Goal: Information Seeking & Learning: Learn about a topic

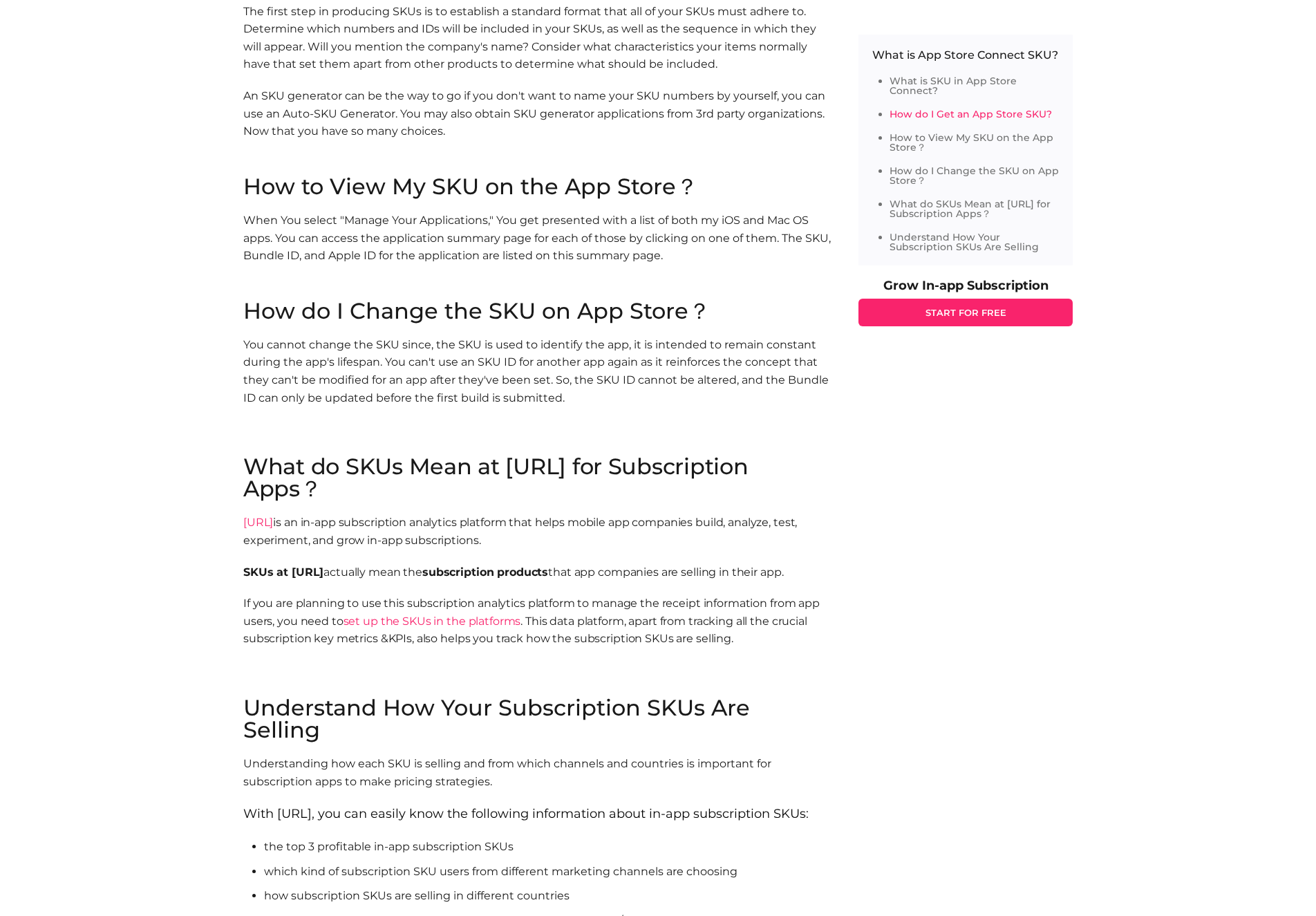
scroll to position [1640, 0]
drag, startPoint x: 415, startPoint y: 371, endPoint x: 538, endPoint y: 375, distance: 123.1
click at [527, 374] on p "You cannot change the SKU since, the SKU is used to identify the app, it is int…" at bounding box center [536, 369] width 587 height 70
click at [538, 375] on p "You cannot change the SKU since, the SKU is used to identify the app, it is int…" at bounding box center [536, 369] width 587 height 70
drag, startPoint x: 556, startPoint y: 374, endPoint x: 443, endPoint y: 374, distance: 113.0
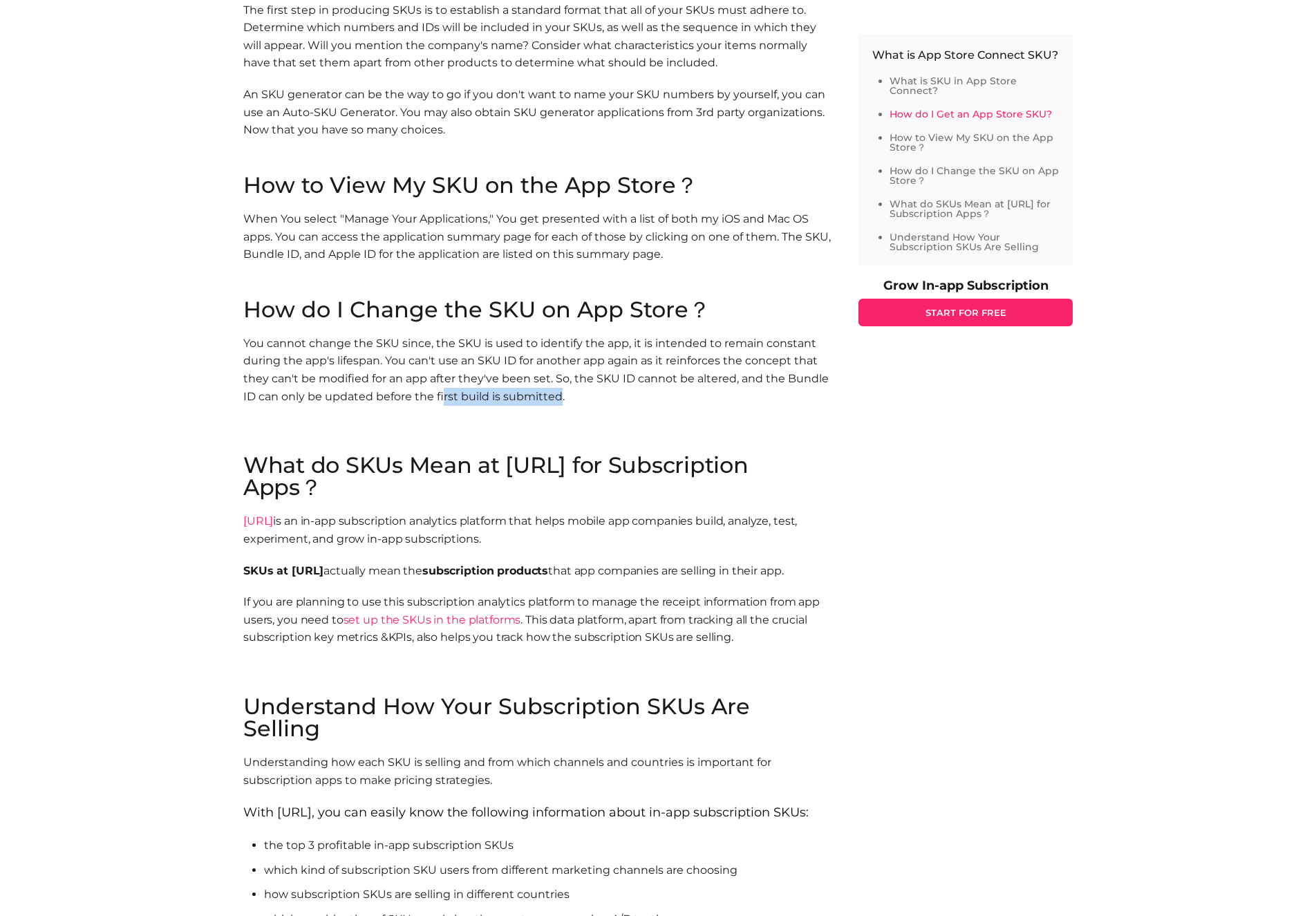
click at [443, 374] on p "You cannot change the SKU since, the SKU is used to identify the app, it is int…" at bounding box center [536, 369] width 587 height 70
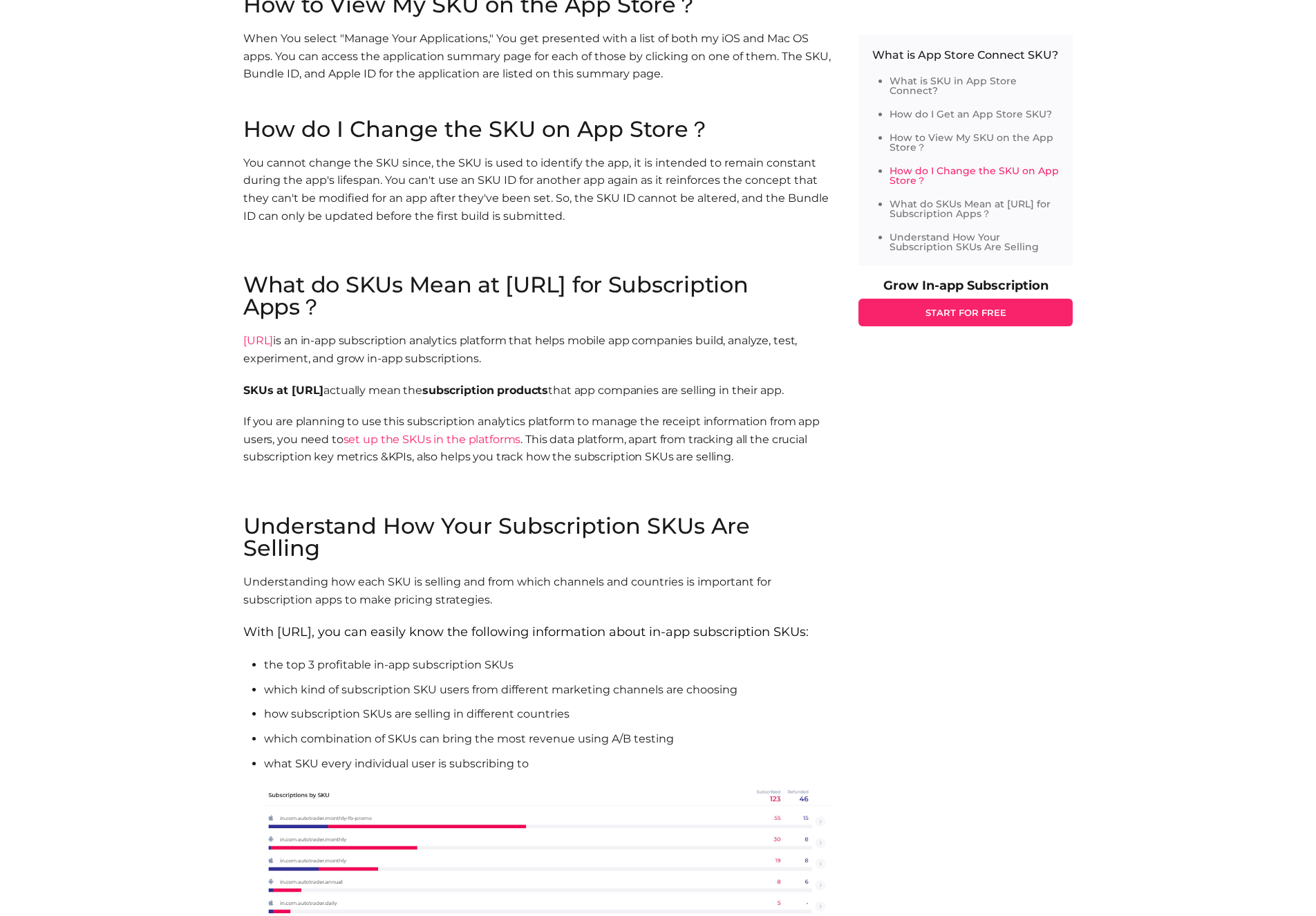
scroll to position [1822, 0]
drag, startPoint x: 294, startPoint y: 411, endPoint x: 310, endPoint y: 411, distance: 16.0
click at [310, 413] on span "If you are planning to use this subscription analytics platform to manage the r…" at bounding box center [531, 438] width 576 height 48
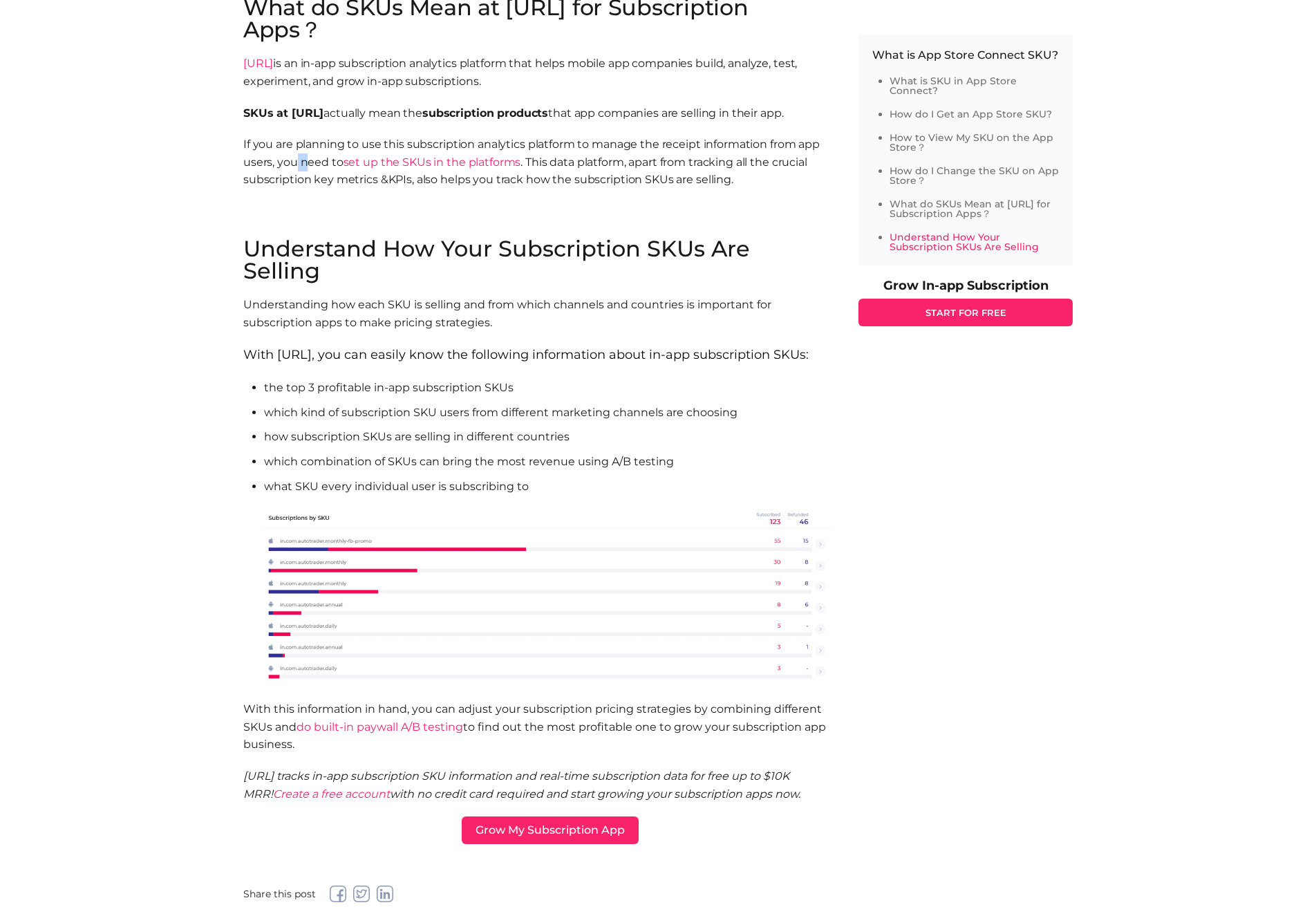
scroll to position [2313, 0]
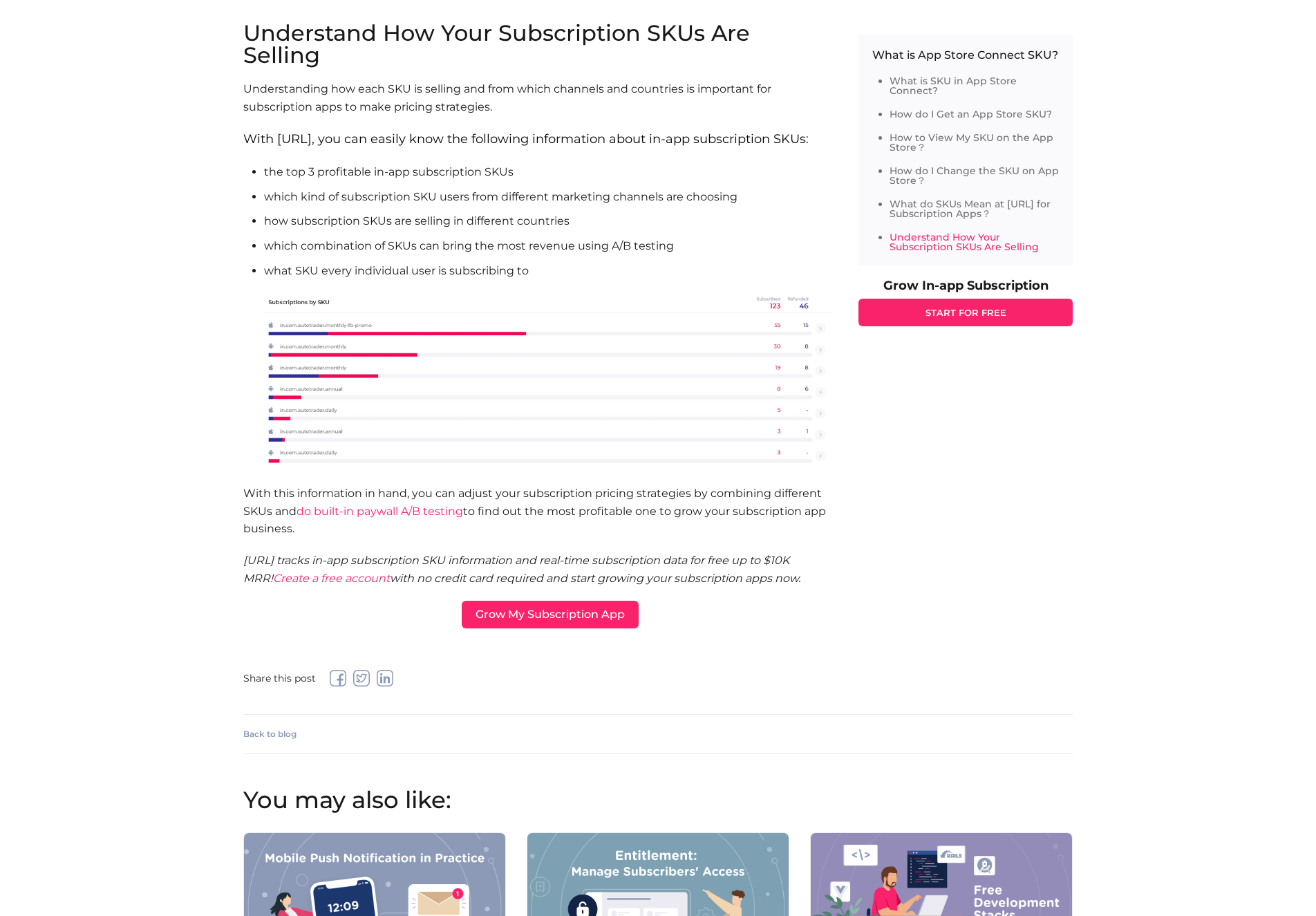
click at [323, 22] on h2 "Understand How Your Subscription SKUs Are Selling" at bounding box center [536, 45] width 587 height 45
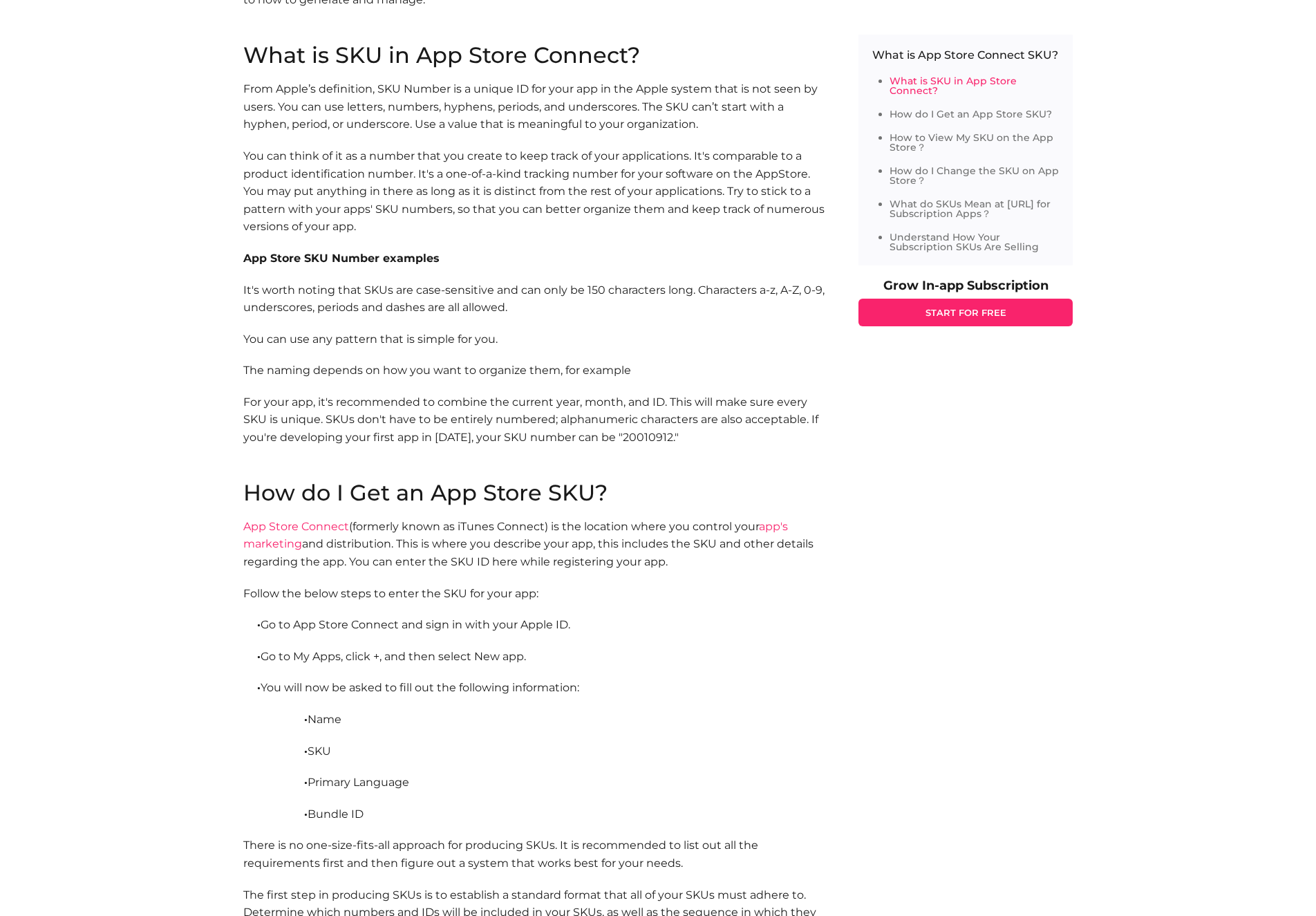
scroll to position [974, 0]
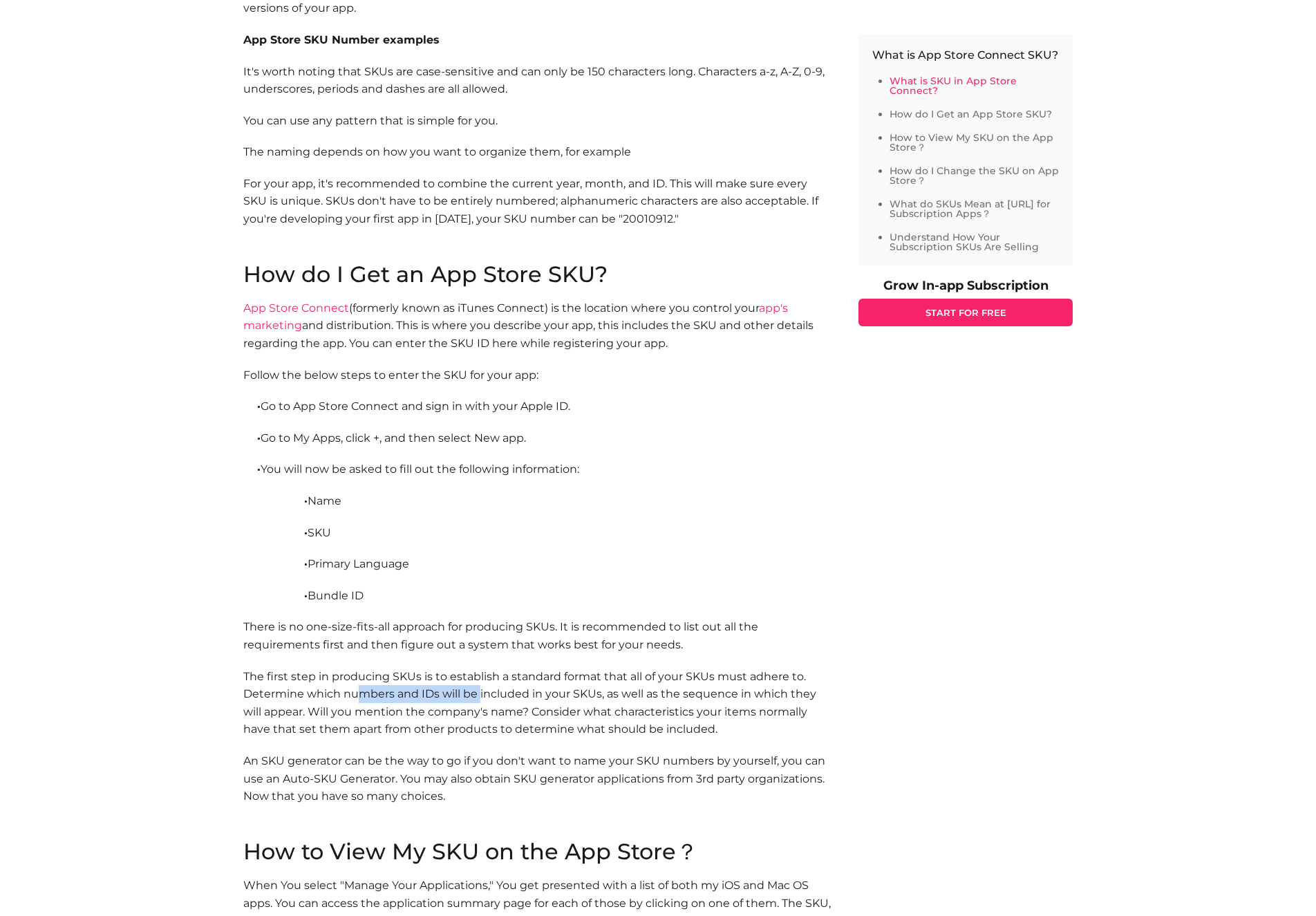
drag, startPoint x: 358, startPoint y: 674, endPoint x: 479, endPoint y: 670, distance: 121.1
click at [479, 670] on p "The first step in producing SKUs is to establish a standard format that all of …" at bounding box center [536, 702] width 587 height 70
click at [479, 669] on p "The first step in producing SKUs is to establish a standard format that all of …" at bounding box center [536, 702] width 587 height 70
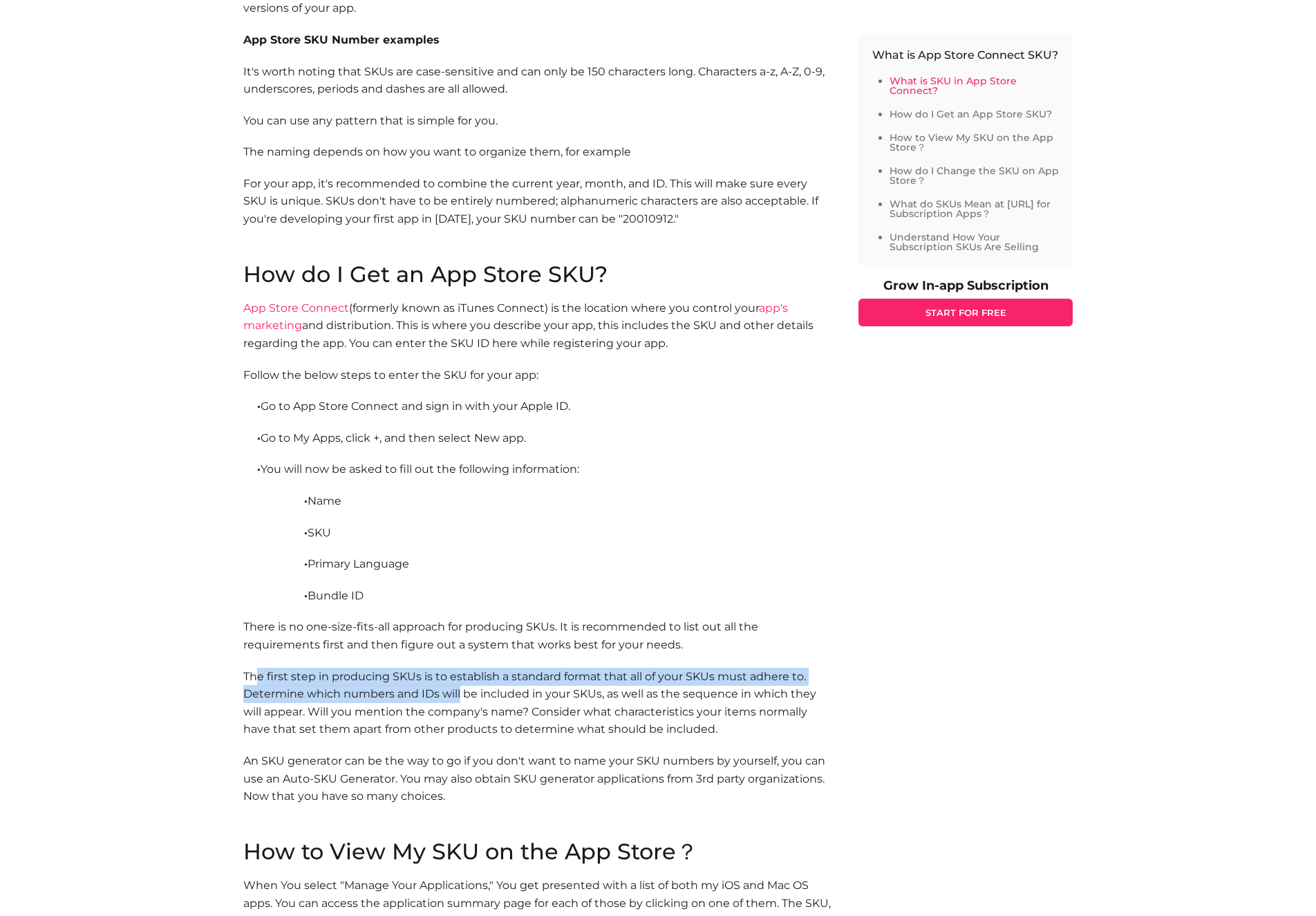
drag, startPoint x: 257, startPoint y: 667, endPoint x: 461, endPoint y: 667, distance: 204.0
click at [461, 667] on p "The first step in producing SKUs is to establish a standard format that all of …" at bounding box center [536, 702] width 587 height 70
click at [405, 672] on p "The first step in producing SKUs is to establish a standard format that all of …" at bounding box center [536, 702] width 587 height 70
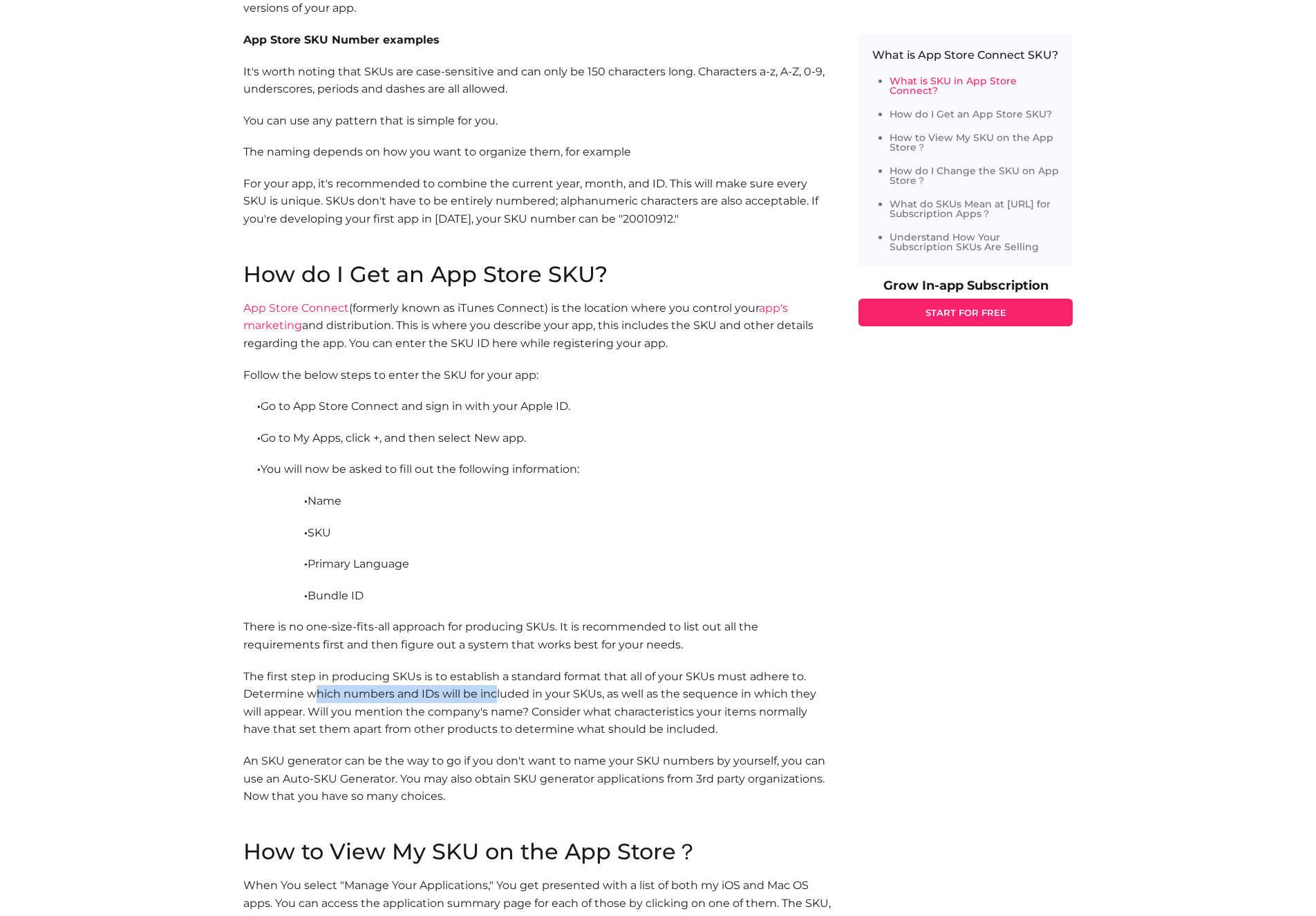
drag, startPoint x: 316, startPoint y: 674, endPoint x: 498, endPoint y: 669, distance: 182.1
click at [498, 669] on p "The first step in producing SKUs is to establish a standard format that all of …" at bounding box center [536, 702] width 587 height 70
drag, startPoint x: 462, startPoint y: 678, endPoint x: 577, endPoint y: 677, distance: 115.0
click at [577, 677] on p "The first step in producing SKUs is to establish a standard format that all of …" at bounding box center [536, 702] width 587 height 70
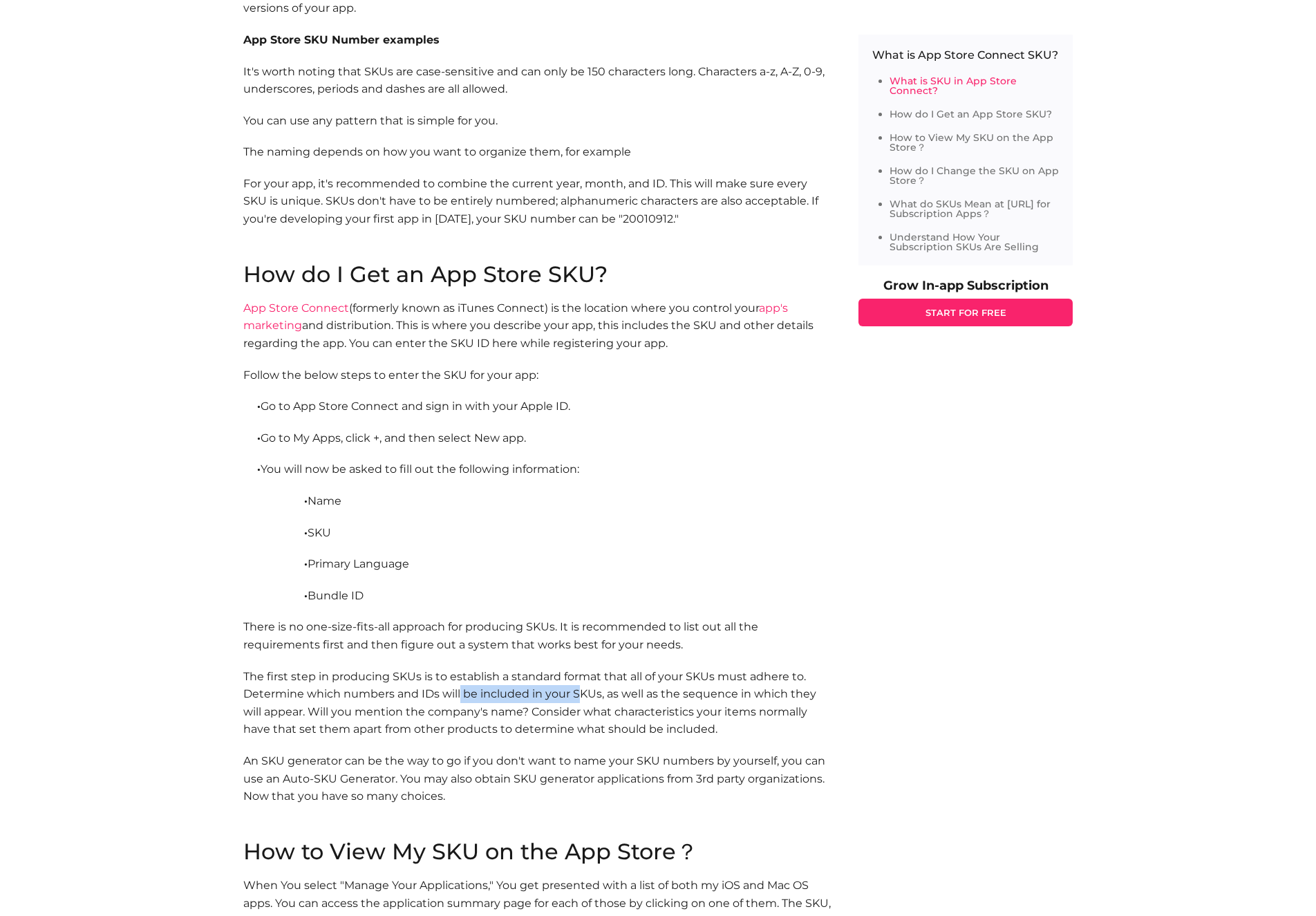
click at [577, 677] on p "The first step in producing SKUs is to establish a standard format that all of …" at bounding box center [536, 702] width 587 height 70
drag, startPoint x: 249, startPoint y: 699, endPoint x: 324, endPoint y: 698, distance: 75.0
click at [324, 698] on p "The first step in producing SKUs is to establish a standard format that all of …" at bounding box center [536, 702] width 587 height 70
drag, startPoint x: 356, startPoint y: 692, endPoint x: 482, endPoint y: 692, distance: 126.0
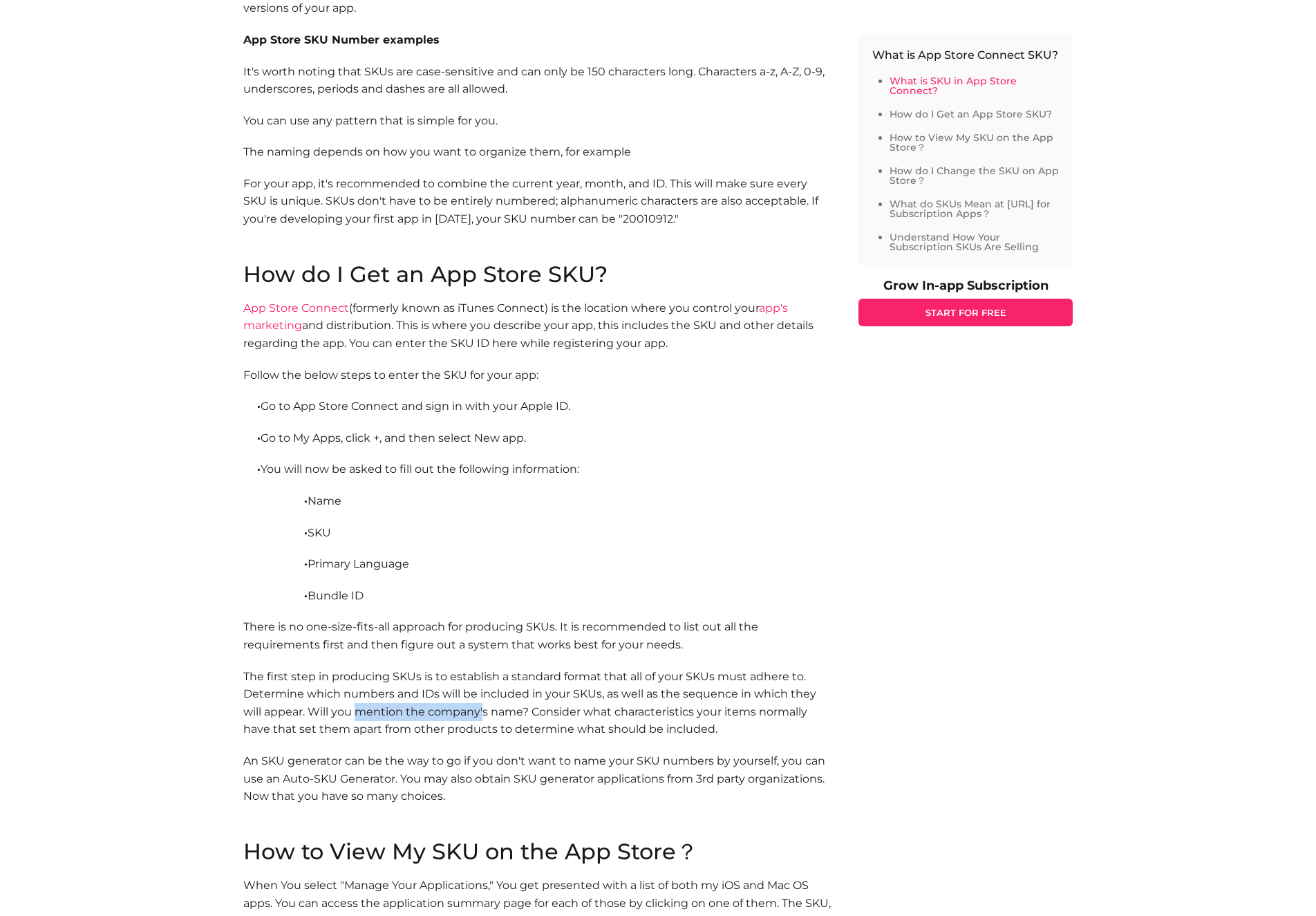
click at [482, 692] on p "The first step in producing SKUs is to establish a standard format that all of …" at bounding box center [536, 702] width 587 height 70
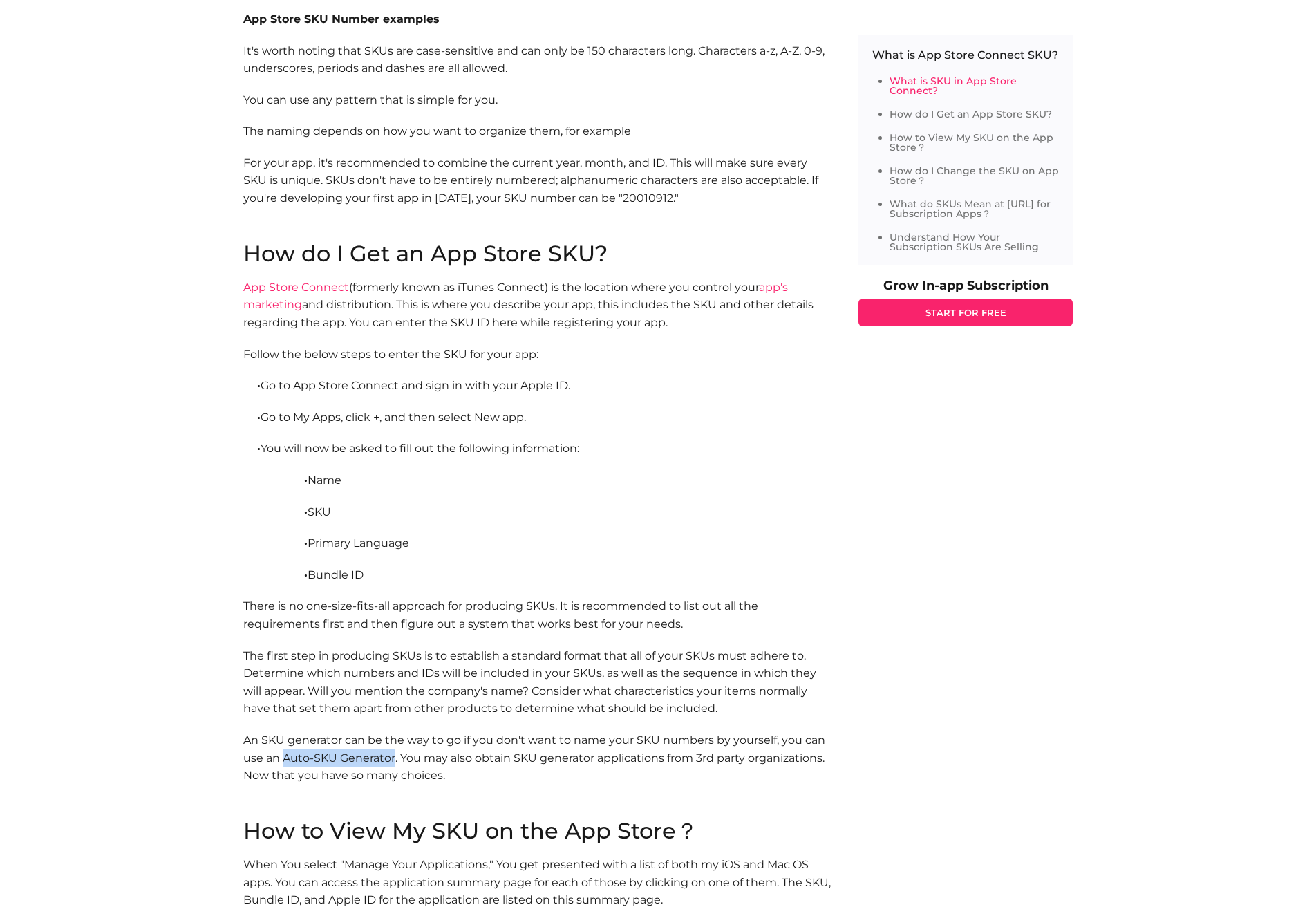
drag, startPoint x: 284, startPoint y: 738, endPoint x: 393, endPoint y: 740, distance: 109.0
click at [393, 740] on p "An SKU generator can be the way to go if you don't want to name your SKU number…" at bounding box center [536, 775] width 587 height 88
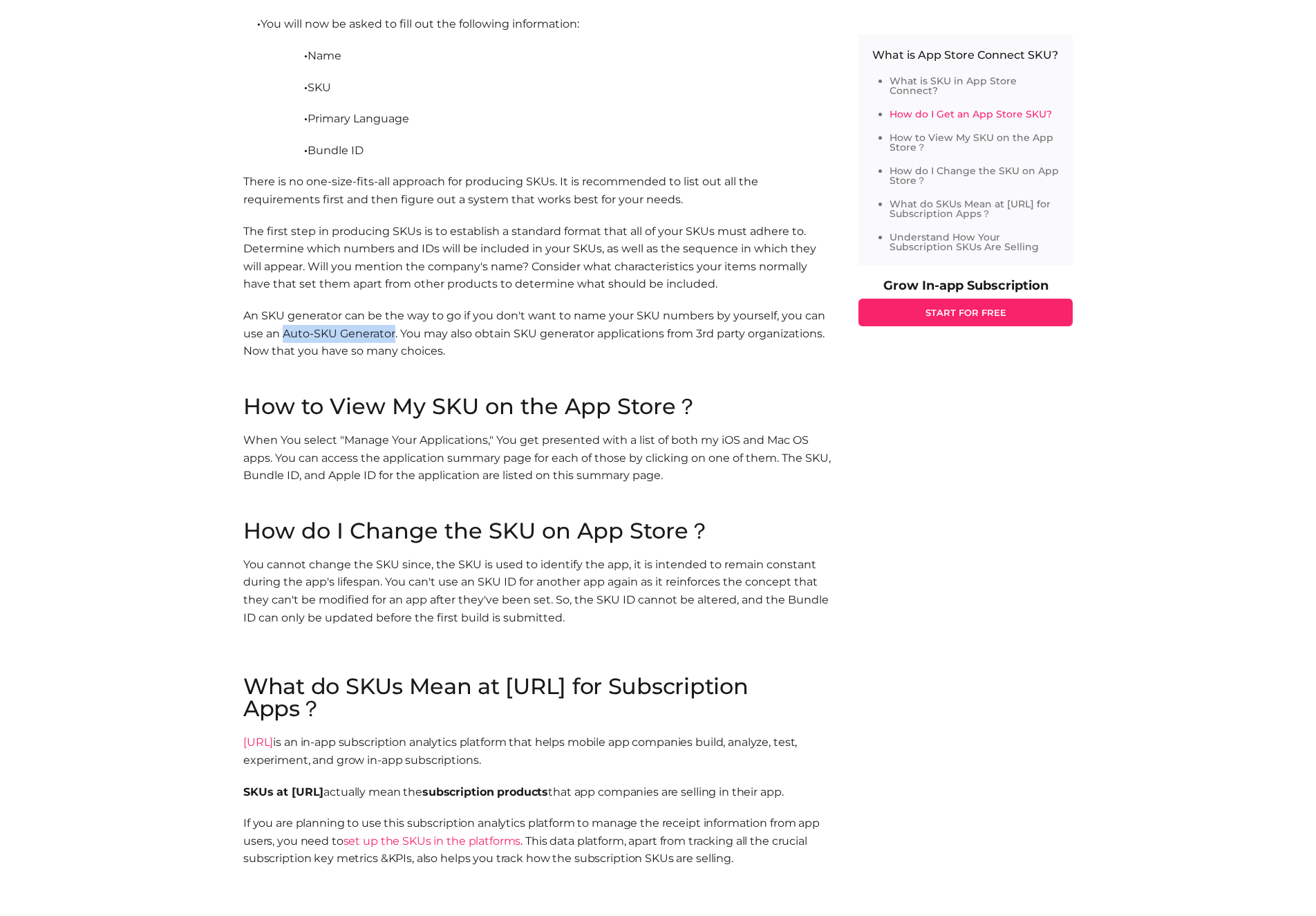
scroll to position [1444, 0]
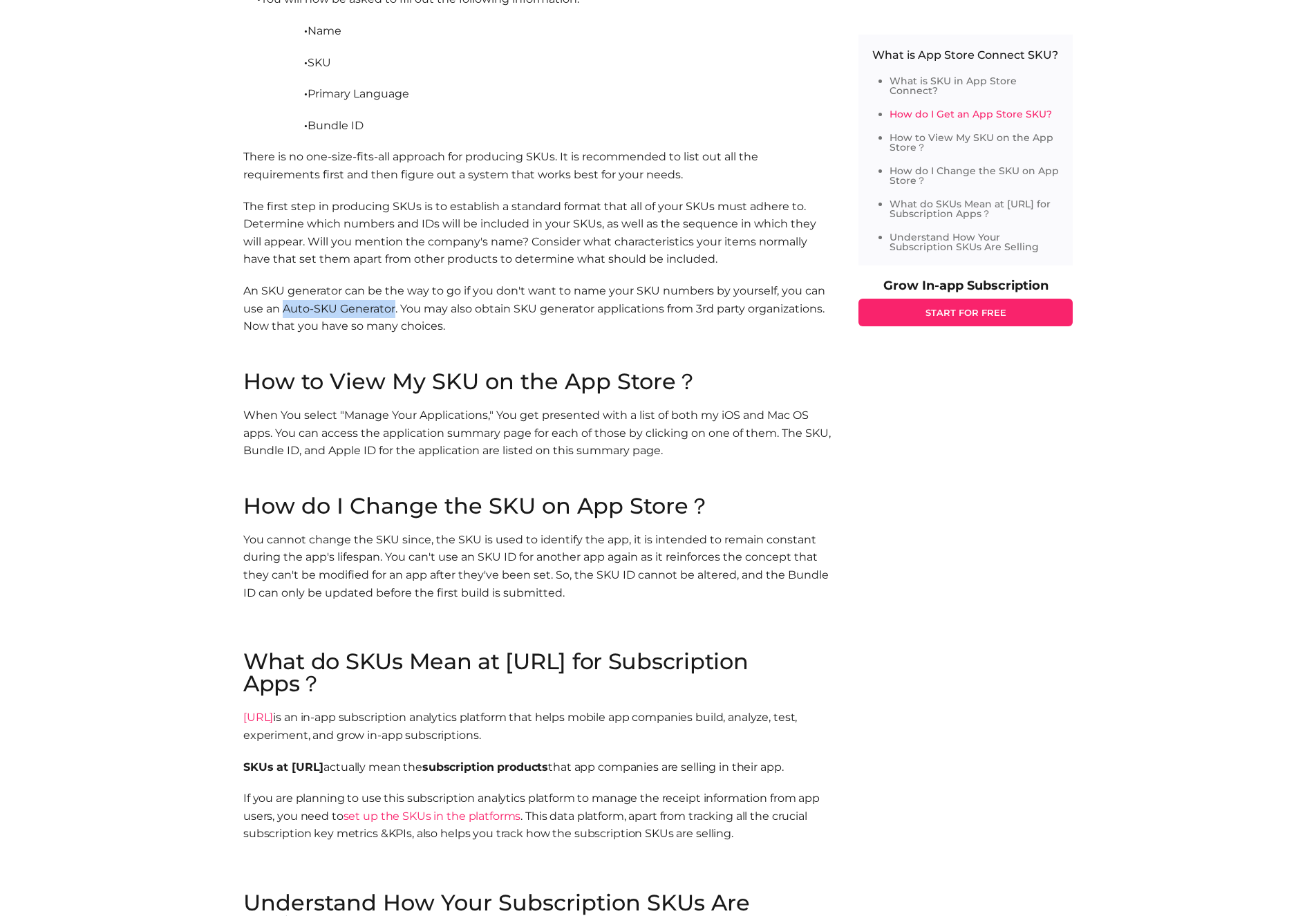
copy p "Auto-SKU Generator"
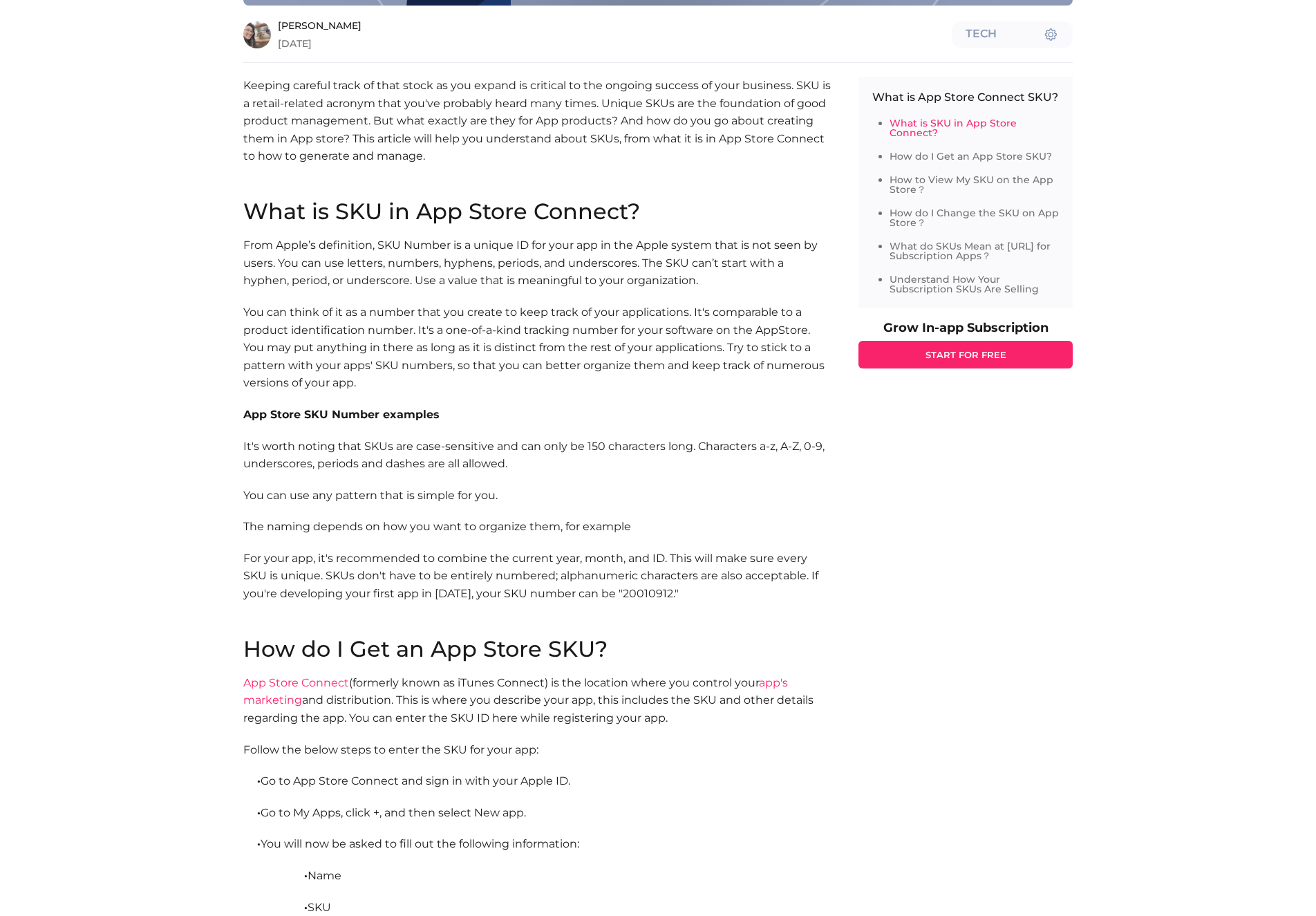
scroll to position [602, 0]
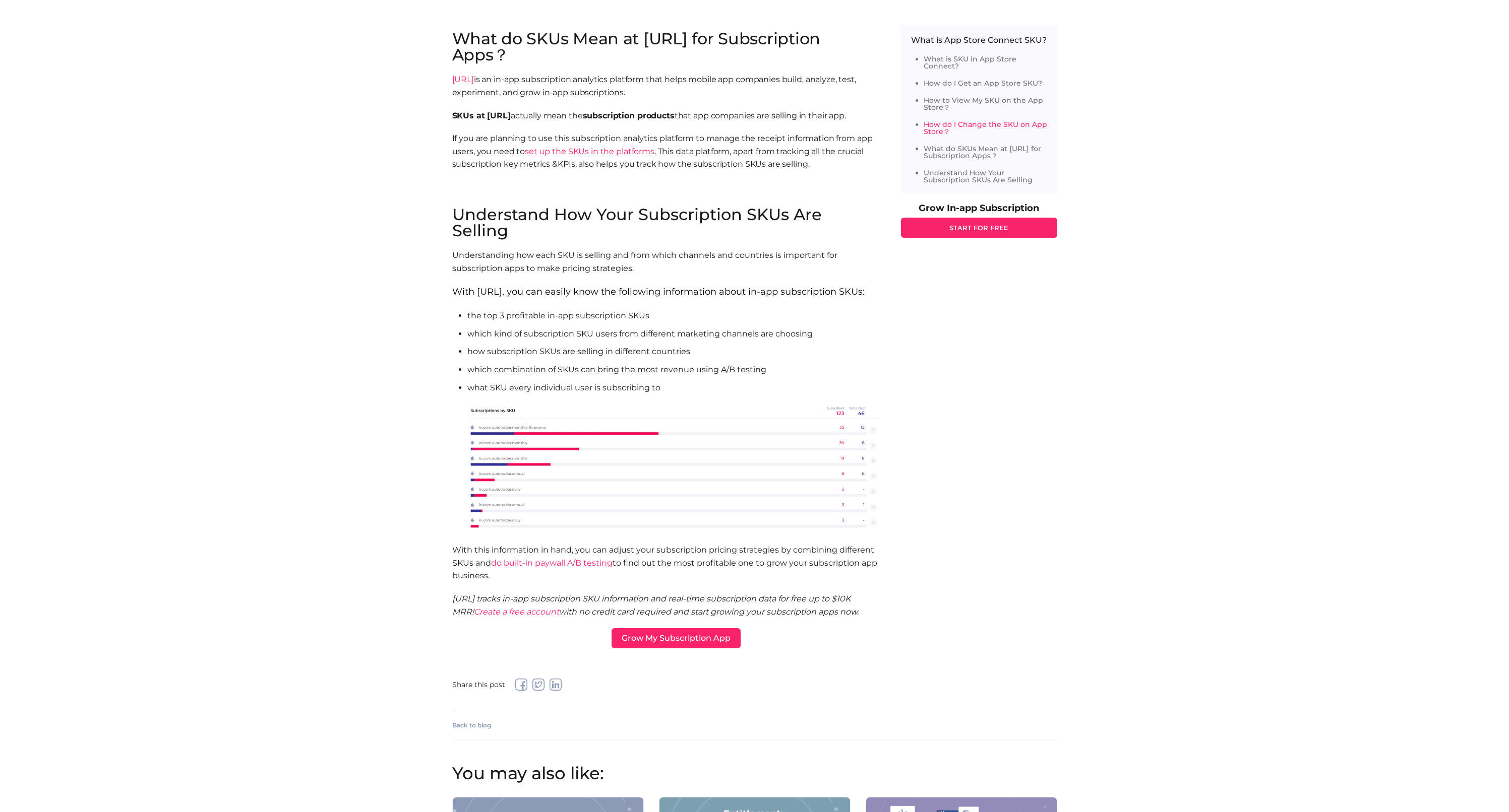
scroll to position [1360, 0]
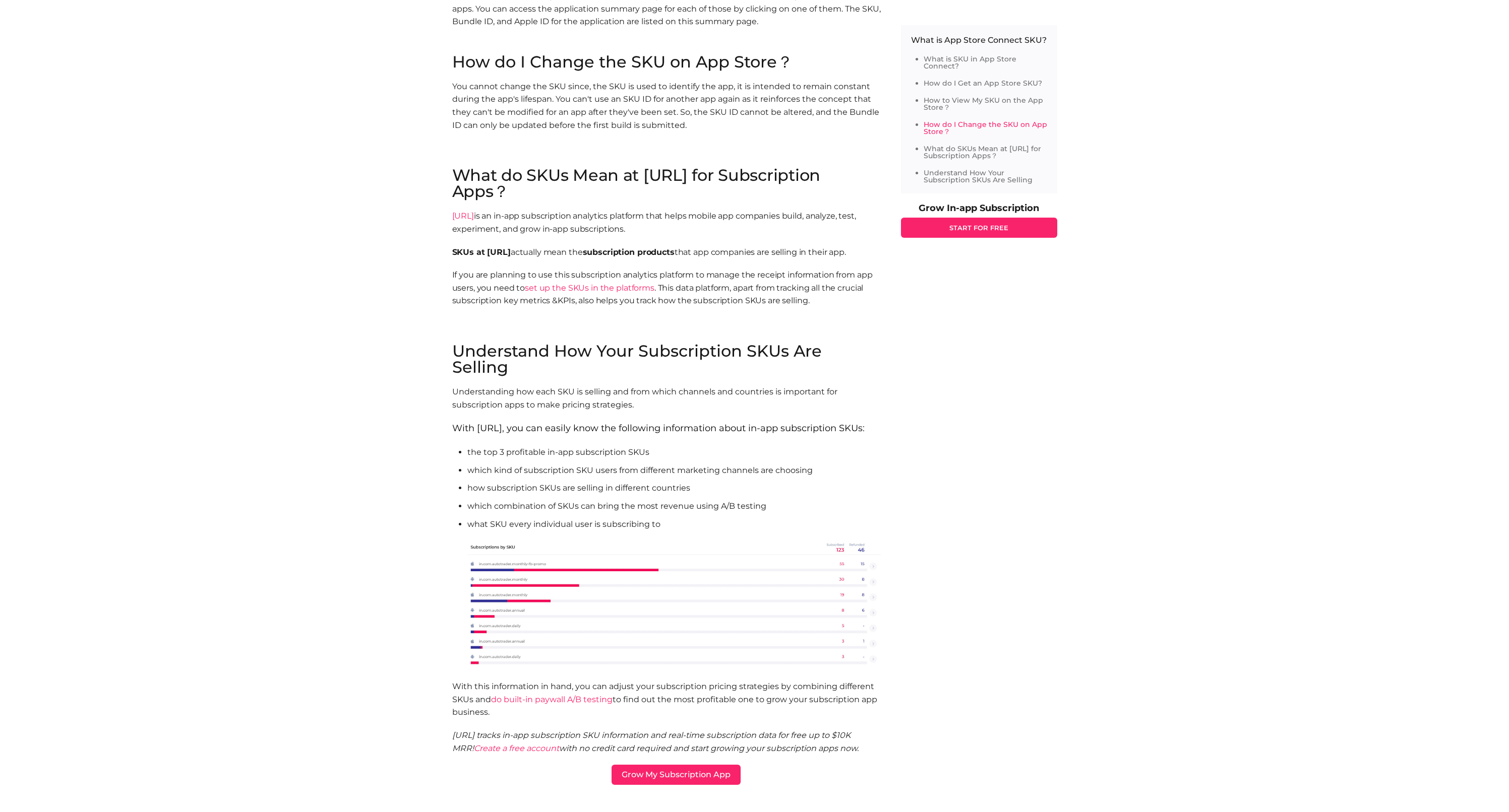
click at [574, 283] on link "set up the SKUs in the platforms" at bounding box center [589, 288] width 129 height 10
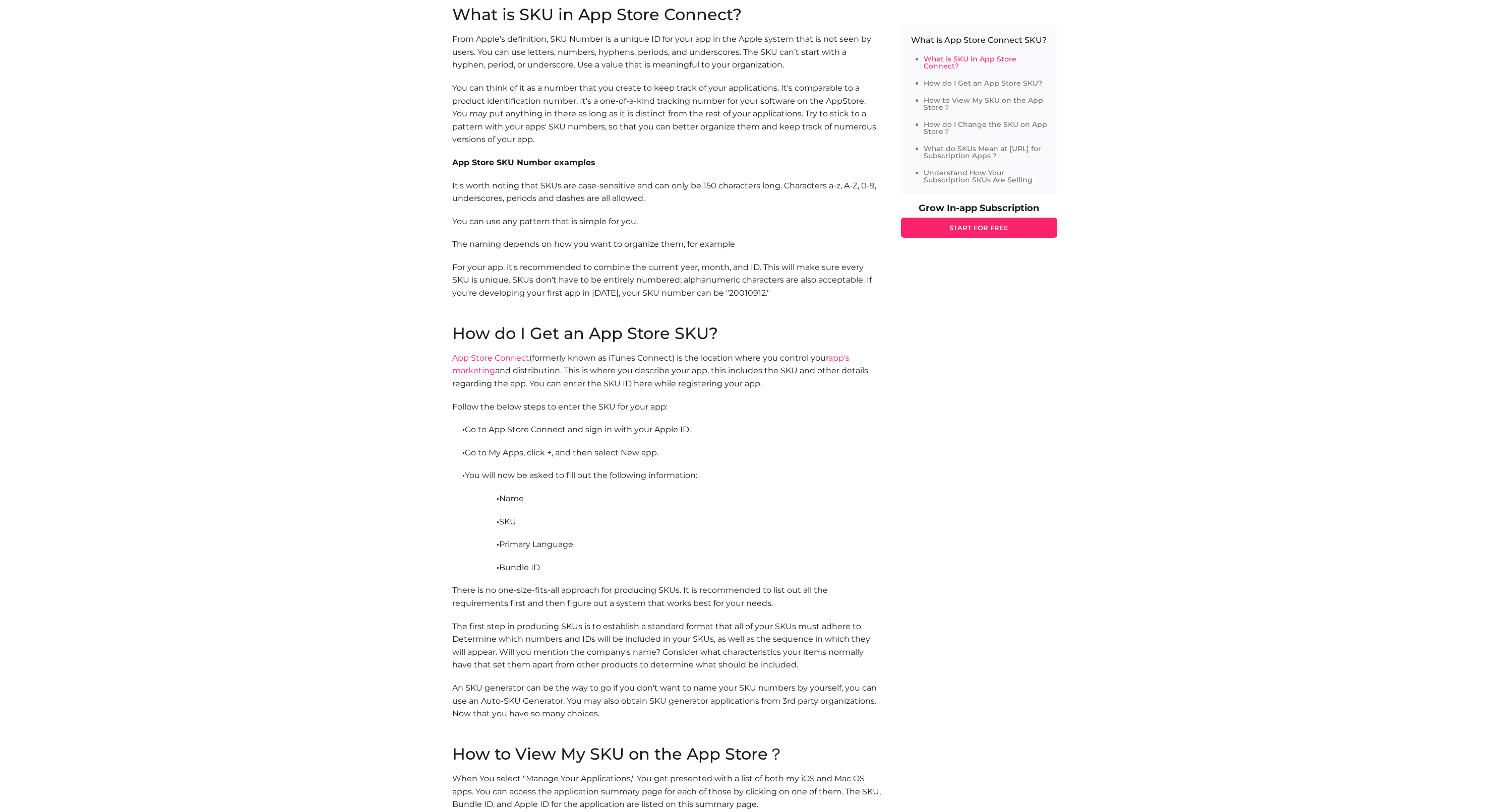
scroll to position [597, 0]
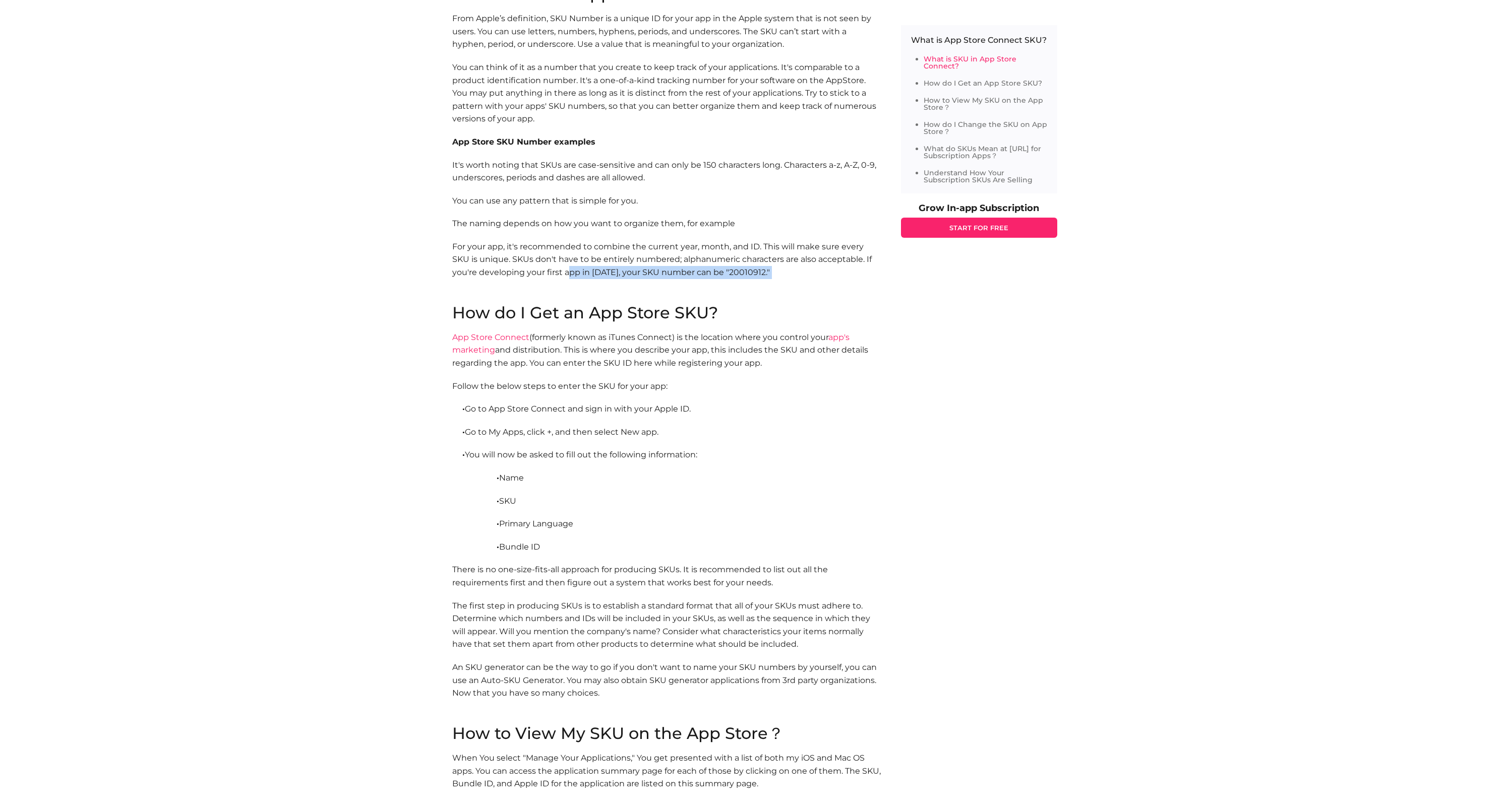
drag, startPoint x: 567, startPoint y: 262, endPoint x: 716, endPoint y: 271, distance: 149.3
click at [716, 271] on p "For your app, it's recommended to combine the current year, month, and ID. This…" at bounding box center [666, 272] width 428 height 64
drag, startPoint x: 666, startPoint y: 264, endPoint x: 738, endPoint y: 264, distance: 72.0
click at [738, 264] on p "For your app, it's recommended to combine the current year, month, and ID. This…" at bounding box center [666, 272] width 428 height 64
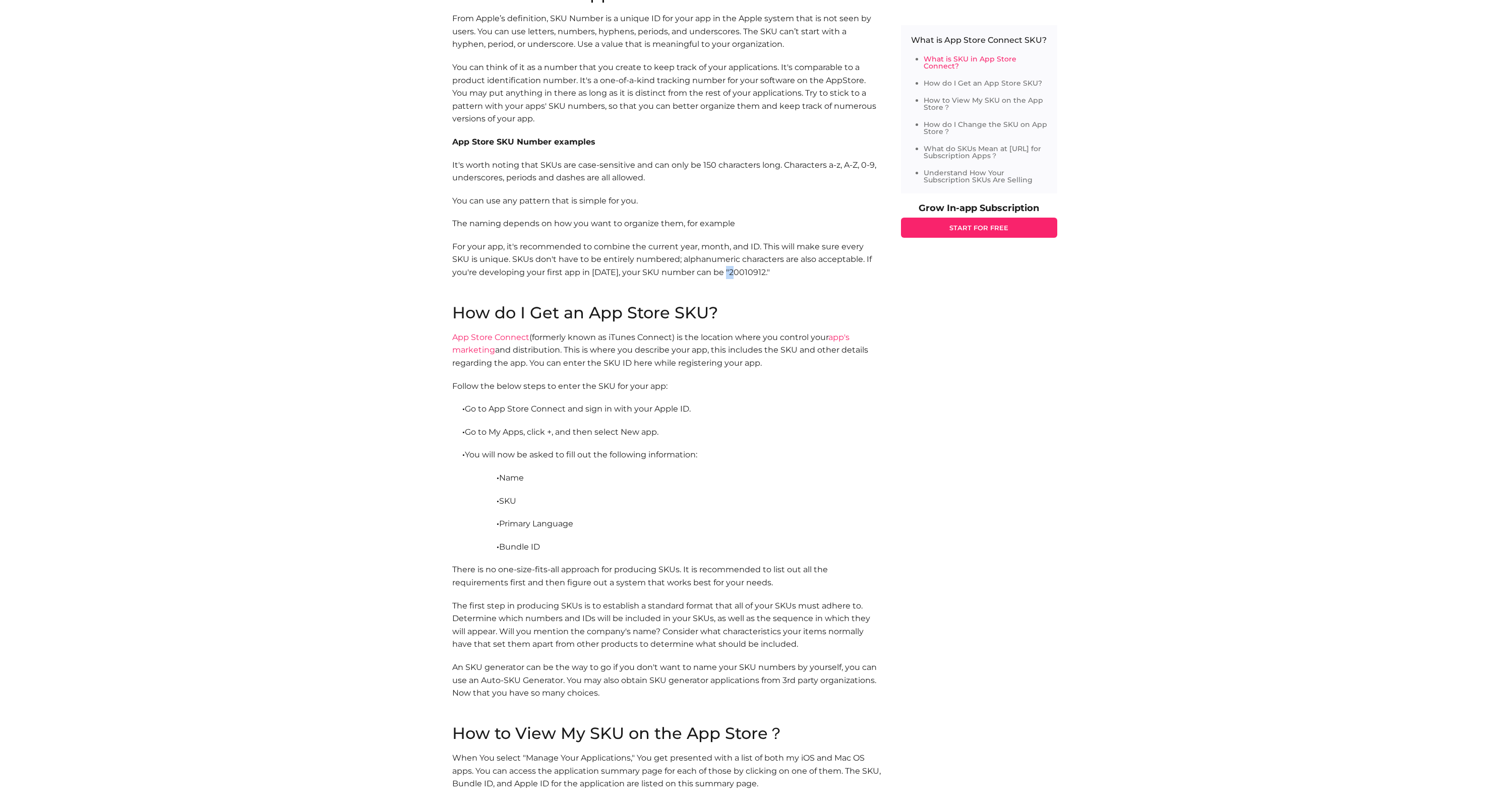
drag, startPoint x: 738, startPoint y: 264, endPoint x: 730, endPoint y: 265, distance: 8.1
click at [730, 265] on p "For your app, it's recommended to combine the current year, month, and ID. This…" at bounding box center [666, 272] width 428 height 64
drag, startPoint x: 636, startPoint y: 253, endPoint x: 745, endPoint y: 253, distance: 109.0
click at [745, 253] on p "For your app, it's recommended to combine the current year, month, and ID. This…" at bounding box center [666, 272] width 428 height 64
drag, startPoint x: 745, startPoint y: 253, endPoint x: 610, endPoint y: 245, distance: 135.2
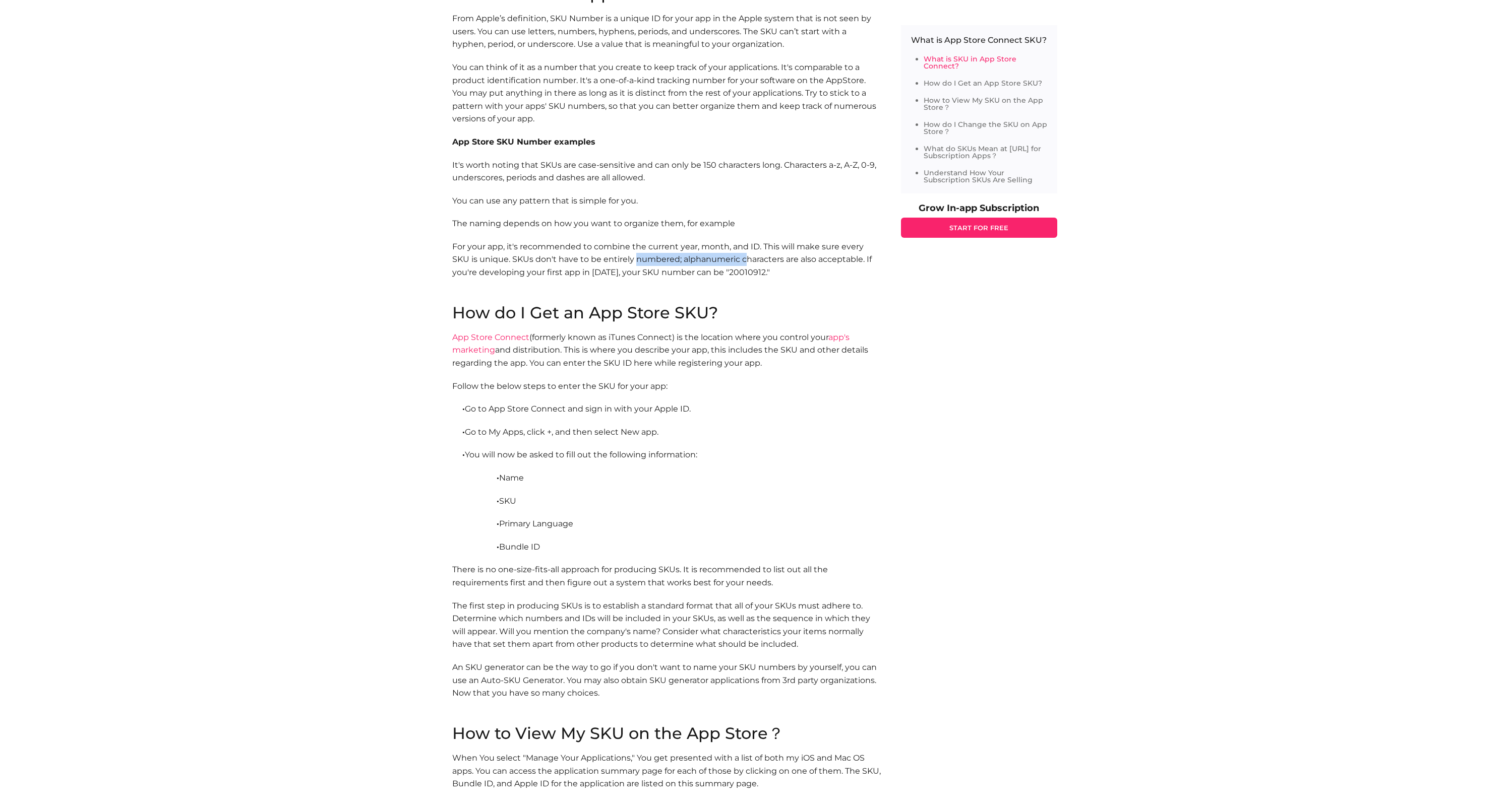
click at [743, 253] on p "For your app, it's recommended to combine the current year, month, and ID. This…" at bounding box center [666, 272] width 428 height 64
drag, startPoint x: 495, startPoint y: 236, endPoint x: 569, endPoint y: 241, distance: 74.2
click at [569, 241] on p "For your app, it's recommended to combine the current year, month, and ID. This…" at bounding box center [666, 272] width 428 height 64
drag, startPoint x: 441, startPoint y: 135, endPoint x: 552, endPoint y: 136, distance: 111.0
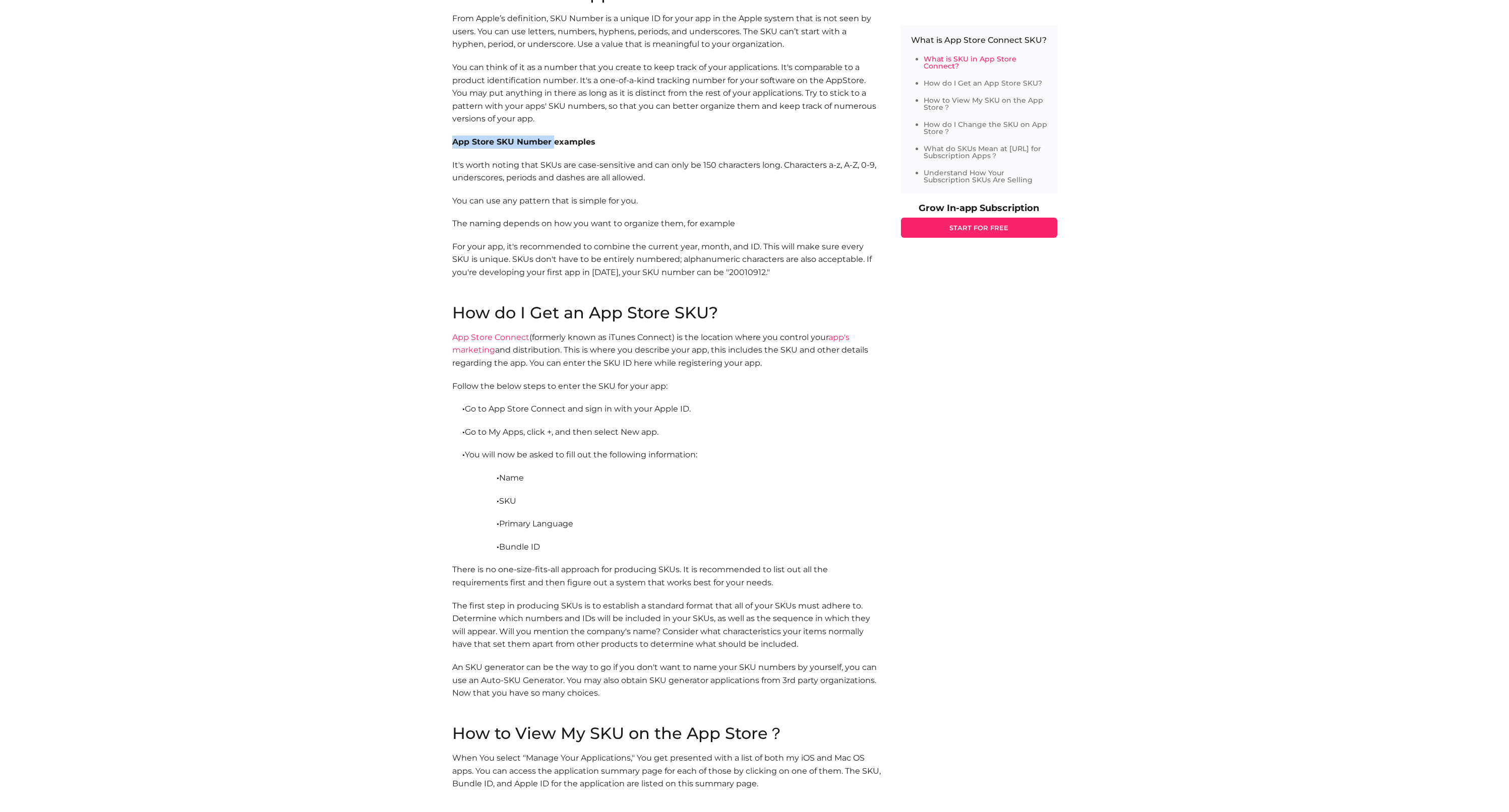
click at [552, 136] on div "Home Blog Tech What is App Store Connect SKU? What is App Store Connect SKU? He…" at bounding box center [754, 776] width 1509 height 2623
drag, startPoint x: 552, startPoint y: 136, endPoint x: 487, endPoint y: 142, distance: 65.3
click at [552, 137] on b "App Store SKU Number examples" at bounding box center [524, 142] width 143 height 10
drag, startPoint x: 445, startPoint y: 196, endPoint x: 639, endPoint y: 190, distance: 194.1
click at [639, 190] on div "Home Blog Tech What is App Store Connect SKU? What is App Store Connect SKU? He…" at bounding box center [754, 776] width 1509 height 2623
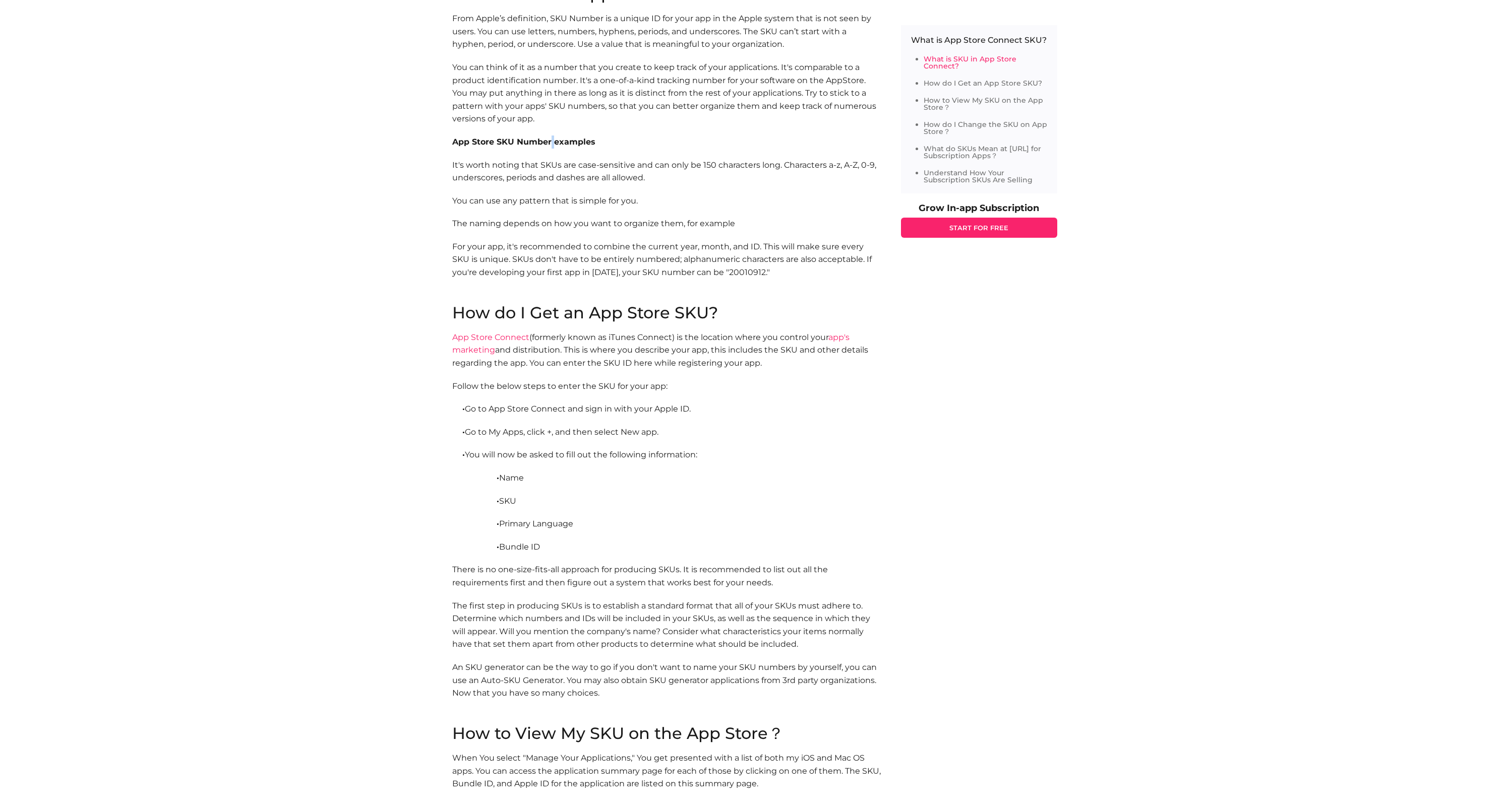
click at [639, 194] on p "You can use any pattern that is simple for you." at bounding box center [666, 201] width 428 height 13
drag, startPoint x: 472, startPoint y: 210, endPoint x: 682, endPoint y: 214, distance: 210.0
click at [678, 214] on section "What is SKU in App Store Connect? From Apple’s definition, SKU Number is a uniq…" at bounding box center [666, 145] width 428 height 319
click at [682, 217] on p "The naming depends on how you want to organize them, for example" at bounding box center [666, 223] width 428 height 13
drag, startPoint x: 445, startPoint y: 239, endPoint x: 511, endPoint y: 239, distance: 66.0
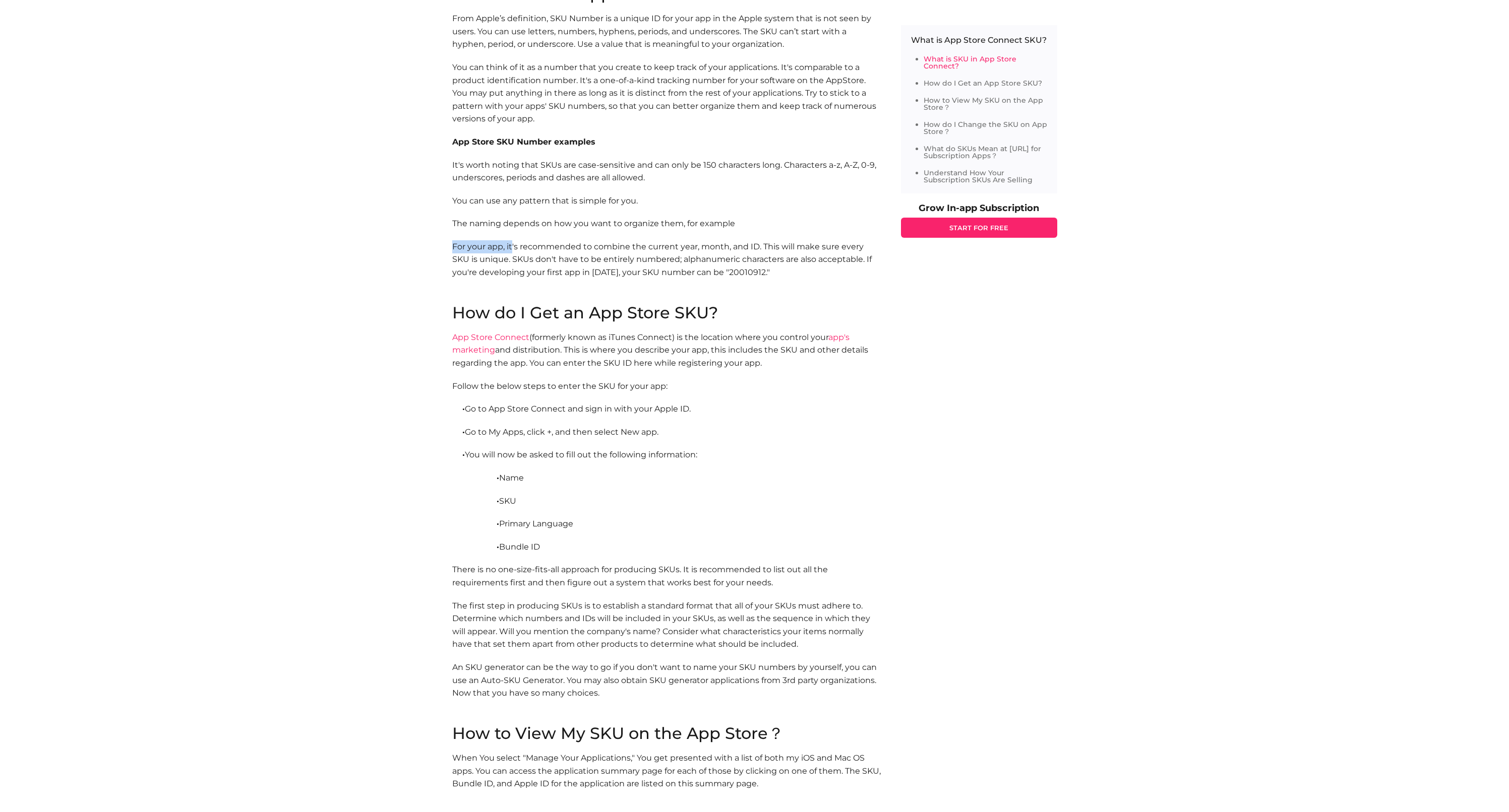
click at [511, 239] on div "Home Blog Tech What is App Store Connect SKU? What is App Store Connect SKU? He…" at bounding box center [754, 776] width 1509 height 2623
drag, startPoint x: 511, startPoint y: 239, endPoint x: 667, endPoint y: 235, distance: 156.1
click at [667, 240] on p "For your app, it's recommended to combine the current year, month, and ID. This…" at bounding box center [666, 272] width 428 height 64
drag, startPoint x: 698, startPoint y: 237, endPoint x: 745, endPoint y: 238, distance: 47.0
click at [745, 240] on p "For your app, it's recommended to combine the current year, month, and ID. This…" at bounding box center [666, 272] width 428 height 64
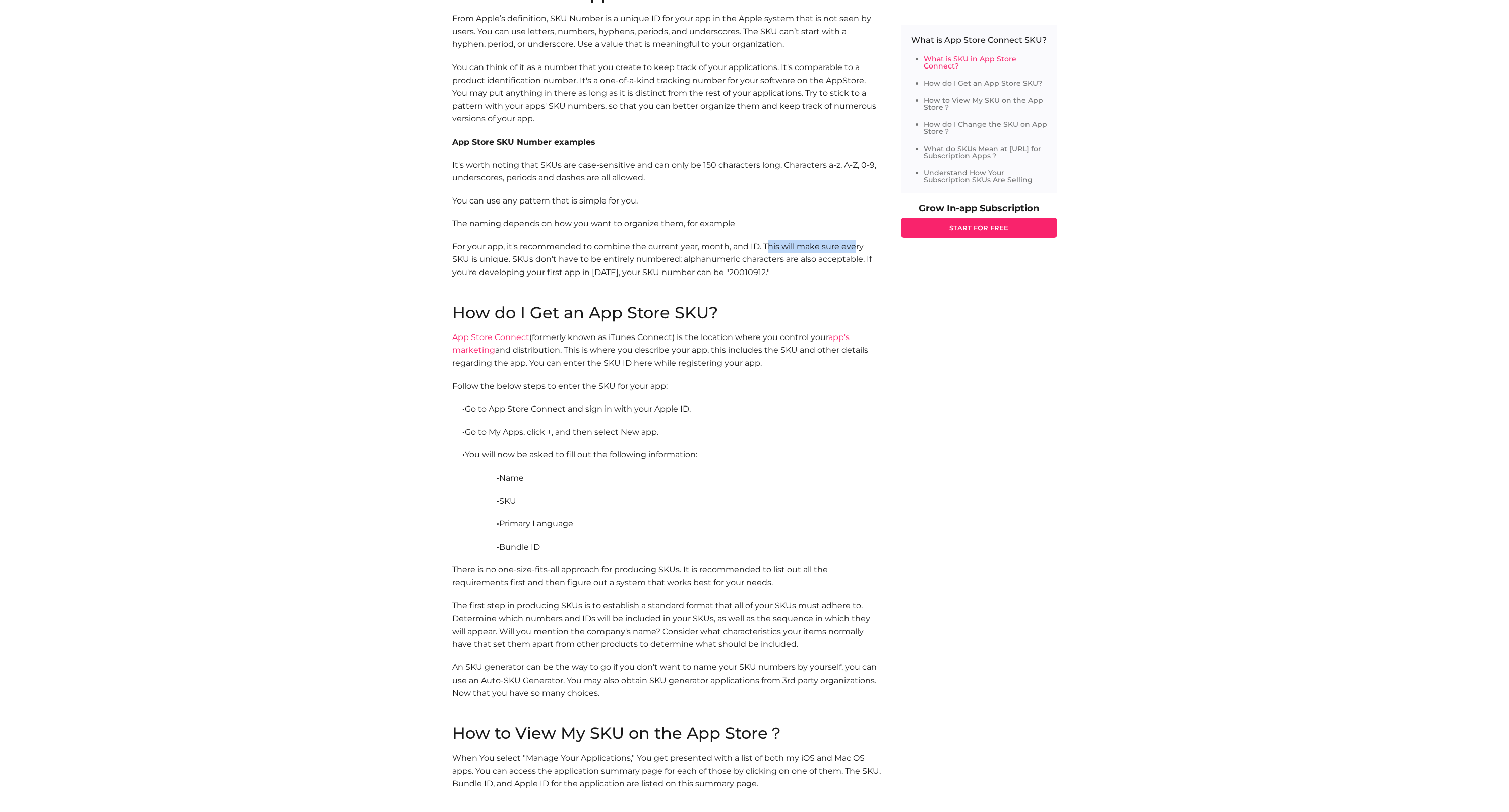
drag, startPoint x: 766, startPoint y: 237, endPoint x: 853, endPoint y: 240, distance: 87.1
click at [853, 240] on p "For your app, it's recommended to combine the current year, month, and ID. This…" at bounding box center [666, 272] width 428 height 64
drag, startPoint x: 456, startPoint y: 248, endPoint x: 496, endPoint y: 250, distance: 40.0
click at [505, 251] on p "For your app, it's recommended to combine the current year, month, and ID. This…" at bounding box center [666, 272] width 428 height 64
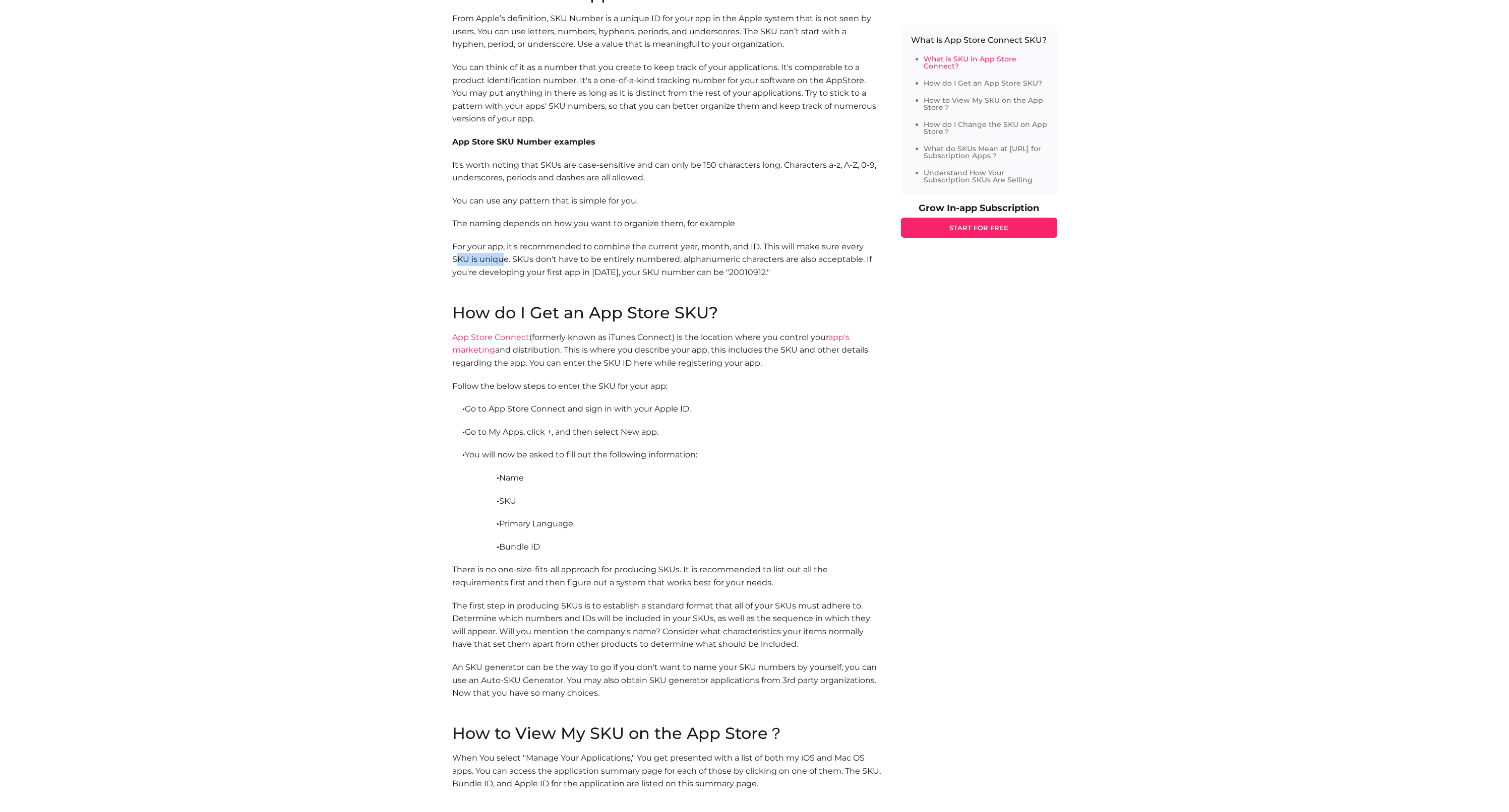
click at [496, 250] on p "For your app, it's recommended to combine the current year, month, and ID. This…" at bounding box center [666, 272] width 428 height 64
drag, startPoint x: 509, startPoint y: 251, endPoint x: 599, endPoint y: 255, distance: 90.1
click at [599, 255] on p "For your app, it's recommended to combine the current year, month, and ID. This…" at bounding box center [666, 272] width 428 height 64
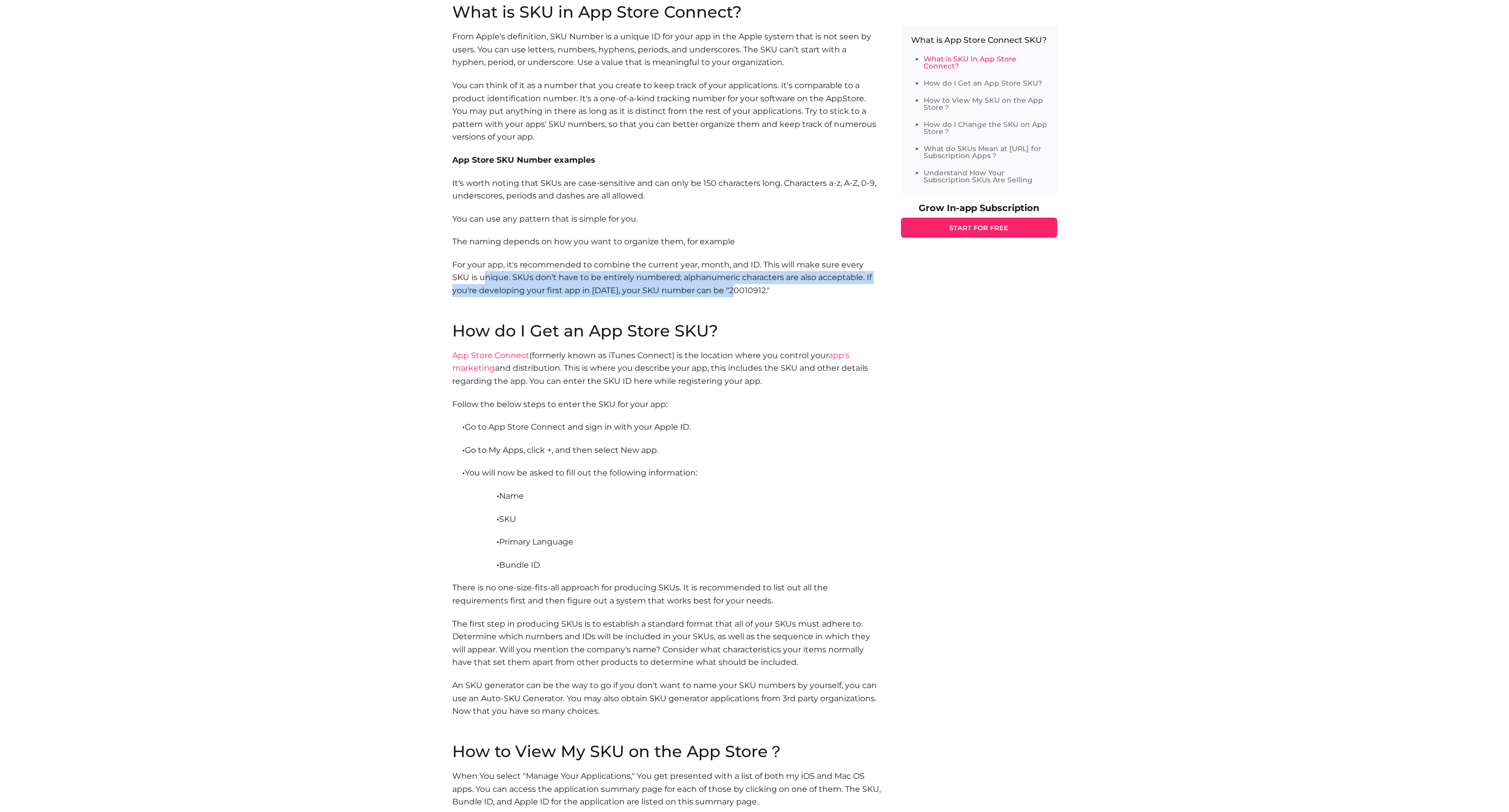
drag, startPoint x: 516, startPoint y: 268, endPoint x: 741, endPoint y: 276, distance: 225.1
click at [741, 276] on p "For your app, it's recommended to combine the current year, month, and ID. This…" at bounding box center [666, 290] width 428 height 64
drag, startPoint x: 683, startPoint y: 282, endPoint x: 781, endPoint y: 284, distance: 98.0
click at [781, 284] on p "For your app, it's recommended to combine the current year, month, and ID. This…" at bounding box center [666, 290] width 428 height 64
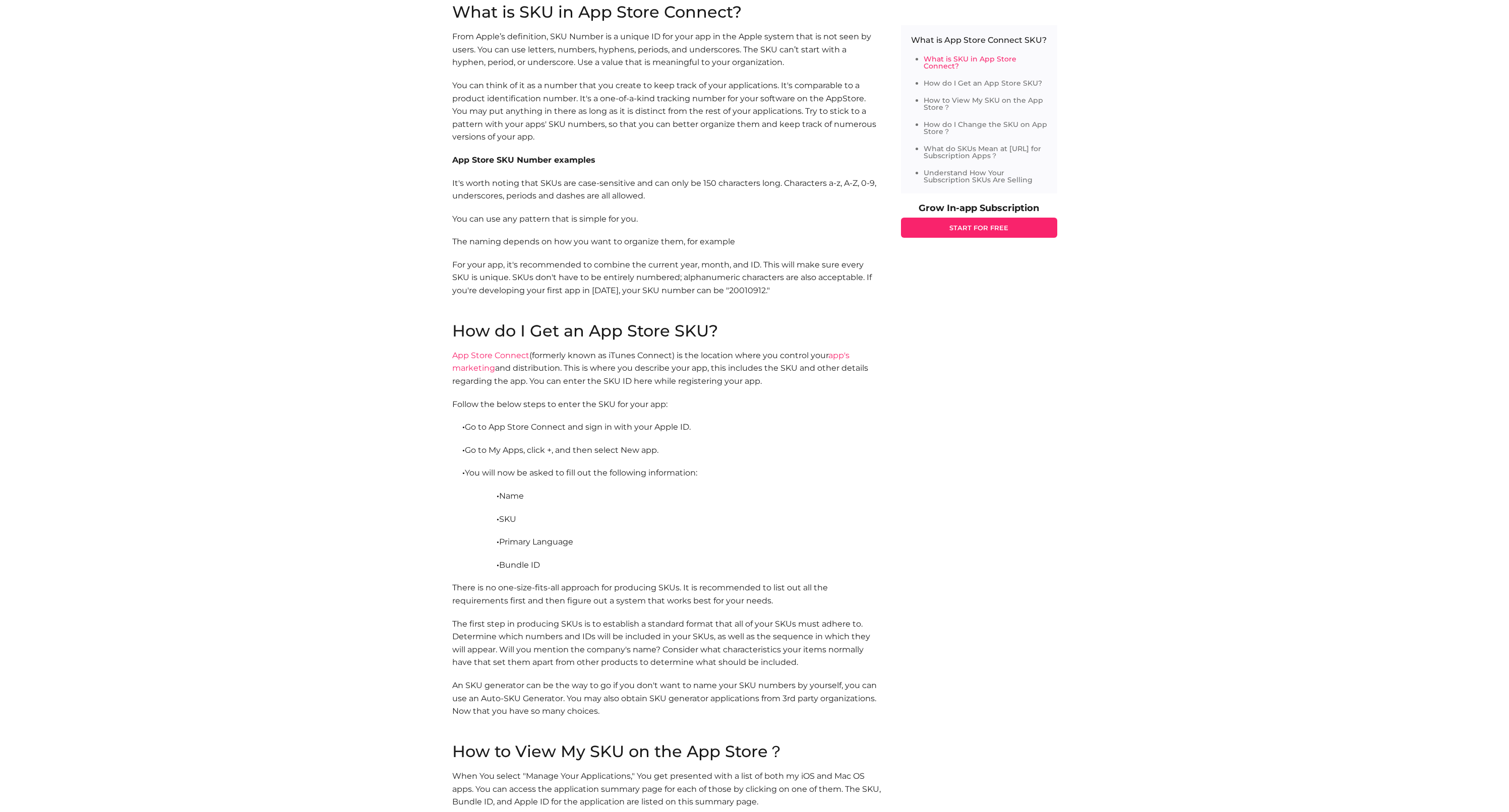
scroll to position [425, 0]
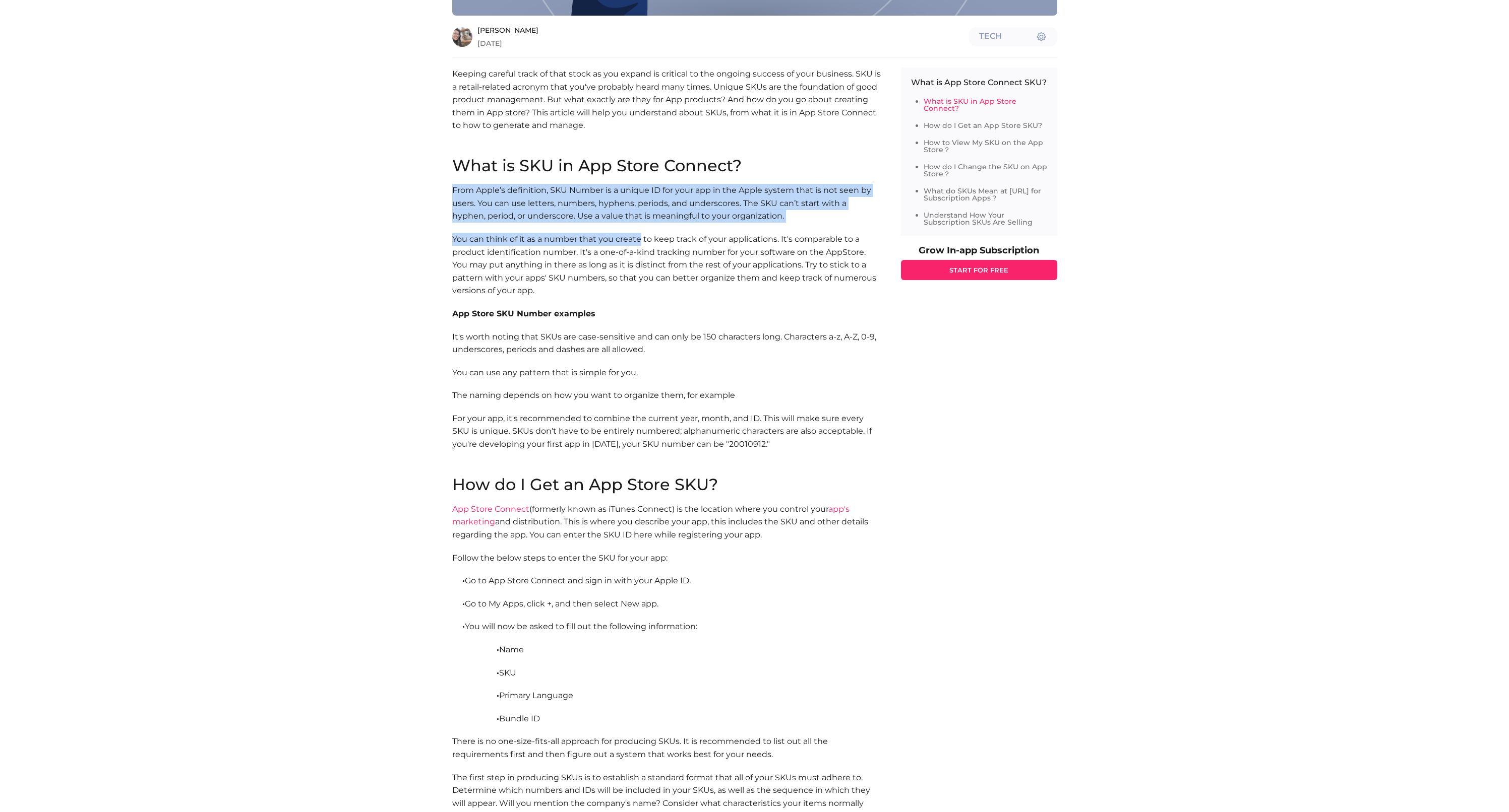
drag, startPoint x: 450, startPoint y: 185, endPoint x: 641, endPoint y: 238, distance: 198.2
click at [641, 238] on p "You can think of it as a number that you create to keep track of your applicati…" at bounding box center [666, 264] width 428 height 64
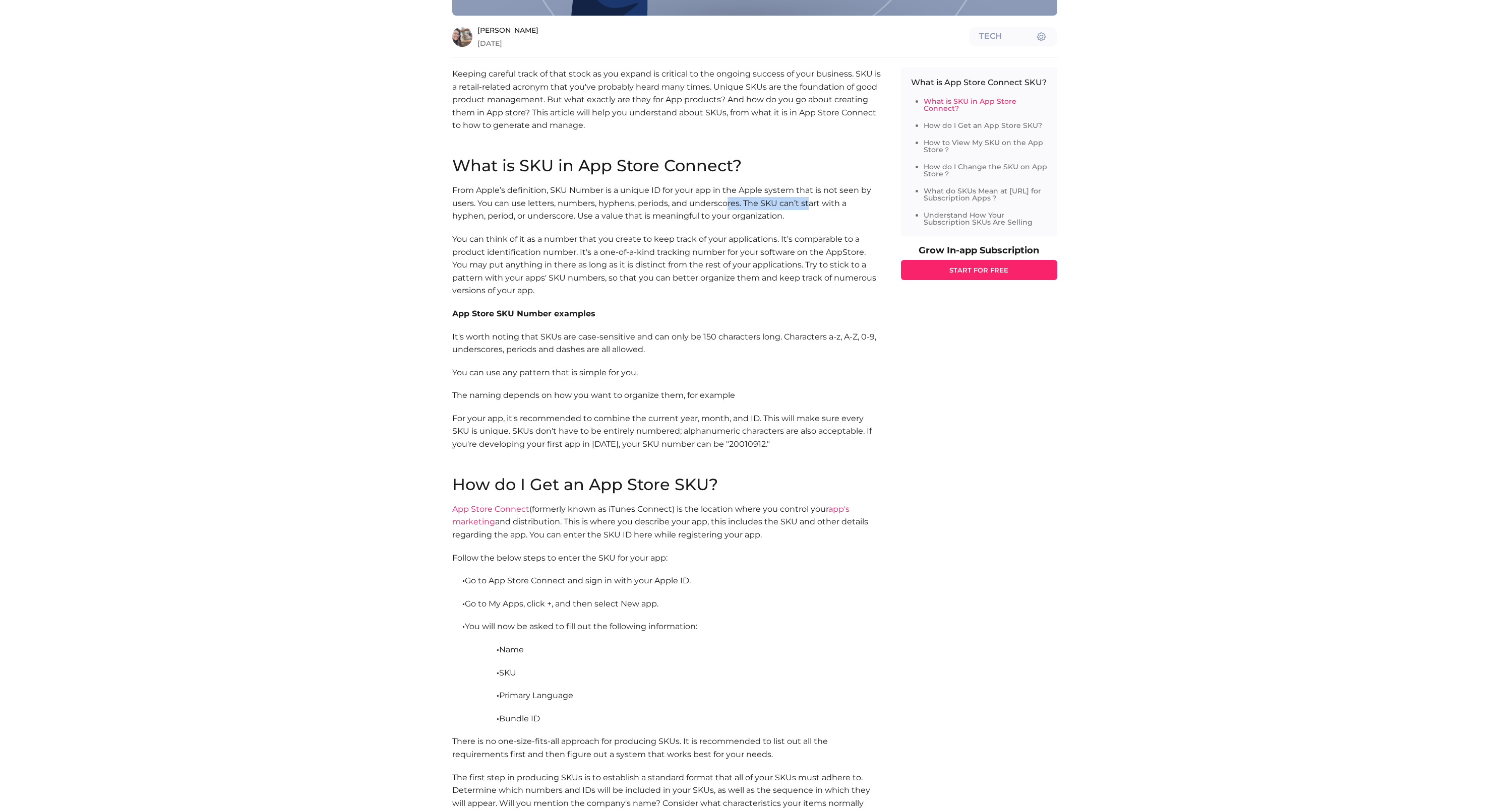
drag, startPoint x: 747, startPoint y: 193, endPoint x: 807, endPoint y: 199, distance: 60.3
click at [807, 199] on p "From Apple’s definition, SKU Number is a unique ID for your app in the Apple sy…" at bounding box center [666, 203] width 428 height 39
click at [777, 199] on p "From Apple’s definition, SKU Number is a unique ID for your app in the Apple sy…" at bounding box center [666, 203] width 428 height 39
drag, startPoint x: 491, startPoint y: 197, endPoint x: 649, endPoint y: 197, distance: 158.0
click at [649, 197] on p "From Apple’s definition, SKU Number is a unique ID for your app in the Apple sy…" at bounding box center [666, 203] width 428 height 39
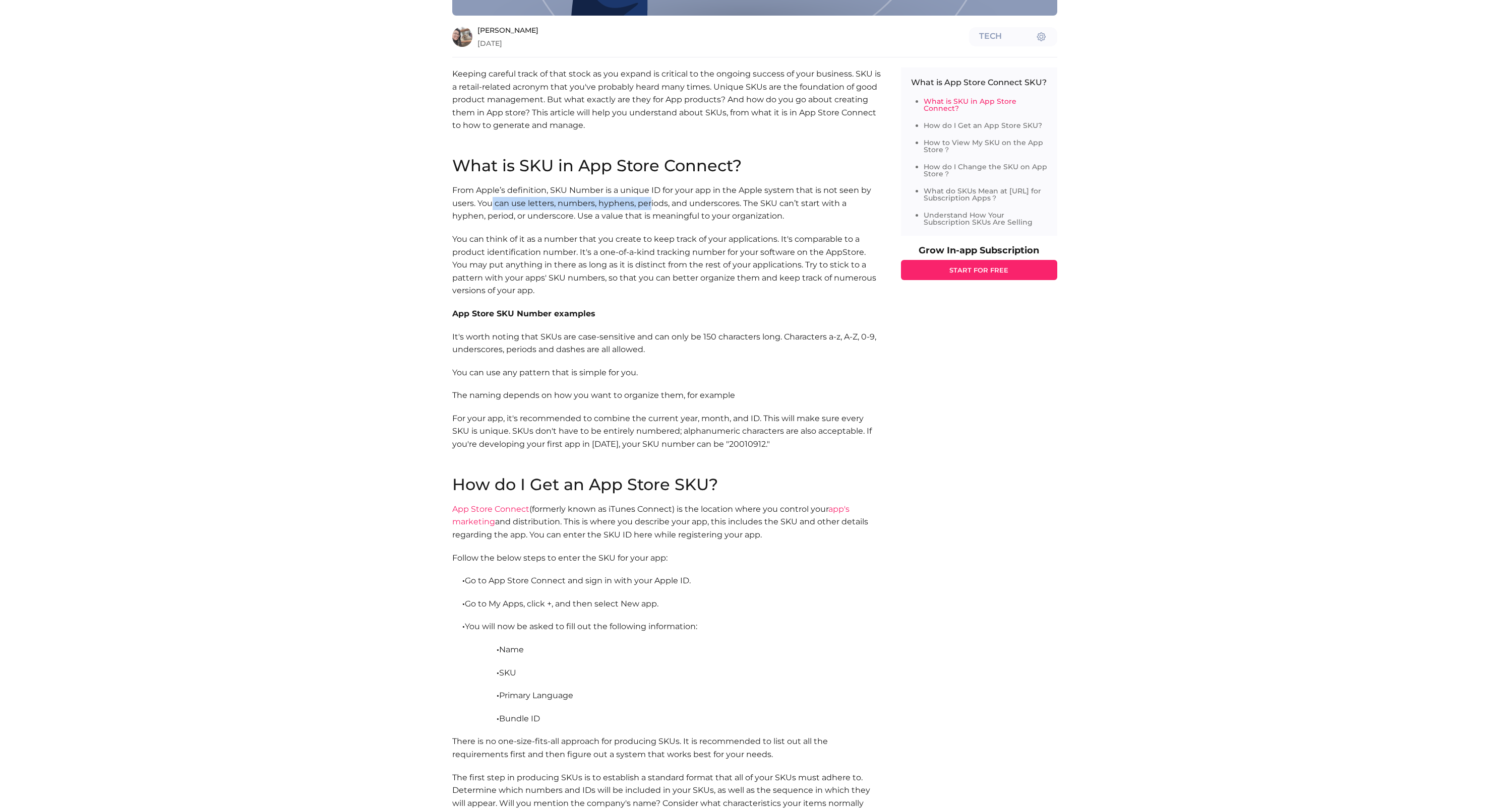
click at [649, 197] on p "From Apple’s definition, SKU Number is a unique ID for your app in the Apple sy…" at bounding box center [666, 203] width 428 height 39
drag, startPoint x: 462, startPoint y: 214, endPoint x: 584, endPoint y: 215, distance: 122.0
click at [584, 215] on p "From Apple’s definition, SKU Number is a unique ID for your app in the Apple sy…" at bounding box center [666, 203] width 428 height 39
drag, startPoint x: 559, startPoint y: 218, endPoint x: 678, endPoint y: 219, distance: 119.0
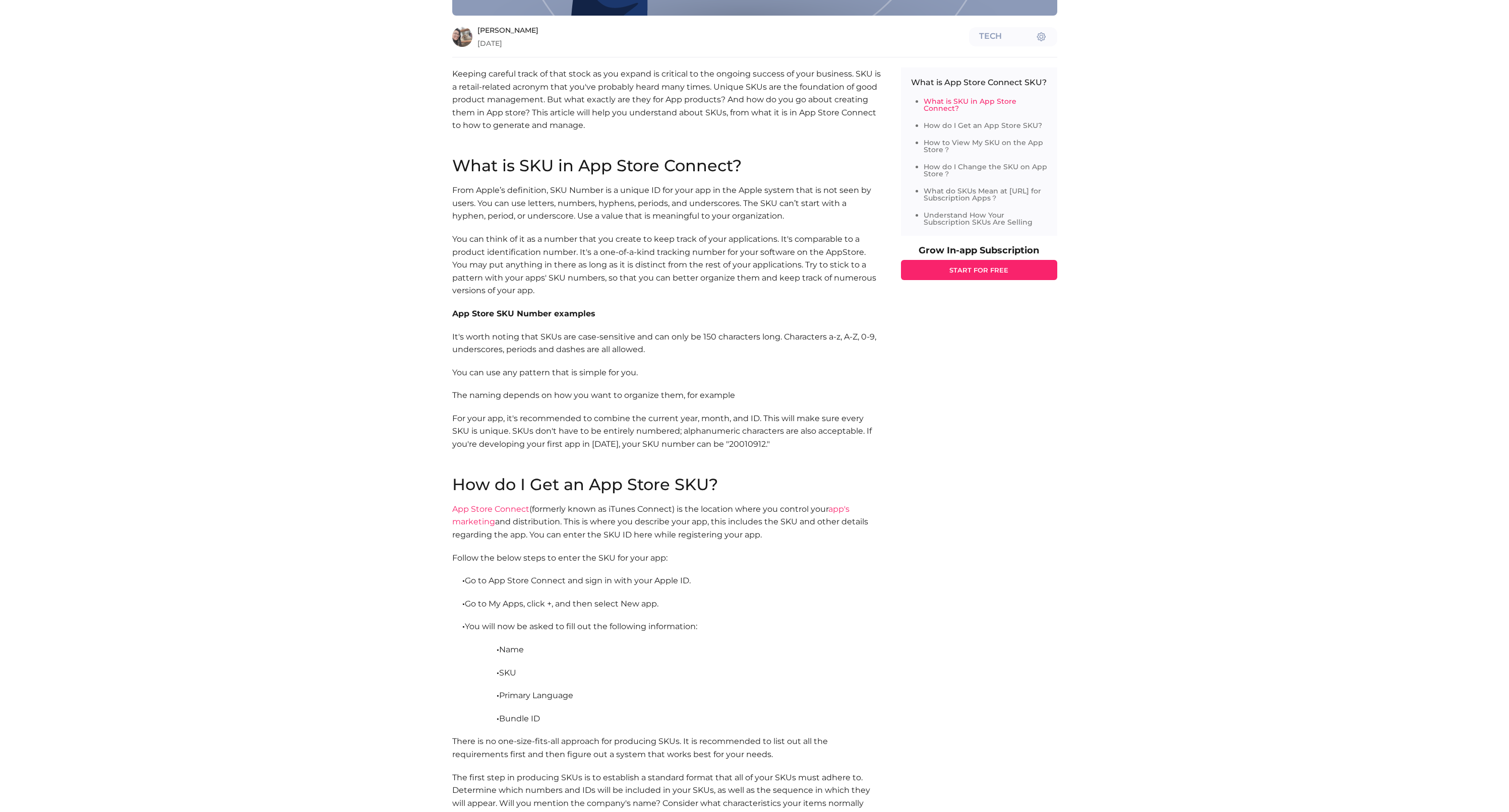
click at [678, 219] on p "From Apple’s definition, SKU Number is a unique ID for your app in the Apple sy…" at bounding box center [666, 203] width 428 height 39
drag, startPoint x: 461, startPoint y: 237, endPoint x: 660, endPoint y: 237, distance: 199.0
click at [659, 237] on p "You can think of it as a number that you create to keep track of your applicati…" at bounding box center [666, 264] width 428 height 64
click at [660, 237] on p "You can think of it as a number that you create to keep track of your applicati…" at bounding box center [666, 264] width 428 height 64
